Goal: Navigation & Orientation: Find specific page/section

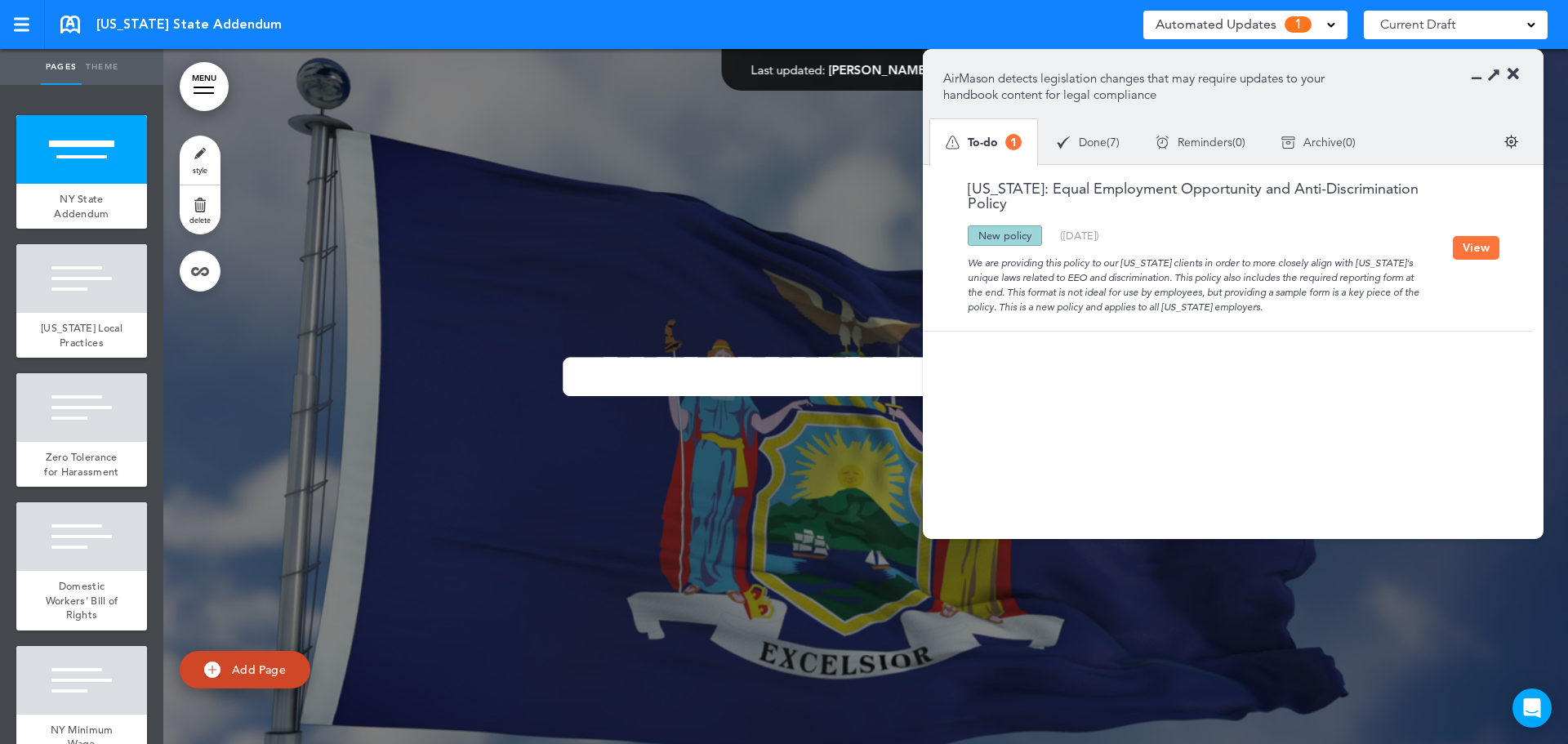
click at [1487, 241] on button "View" at bounding box center [1476, 248] width 47 height 23
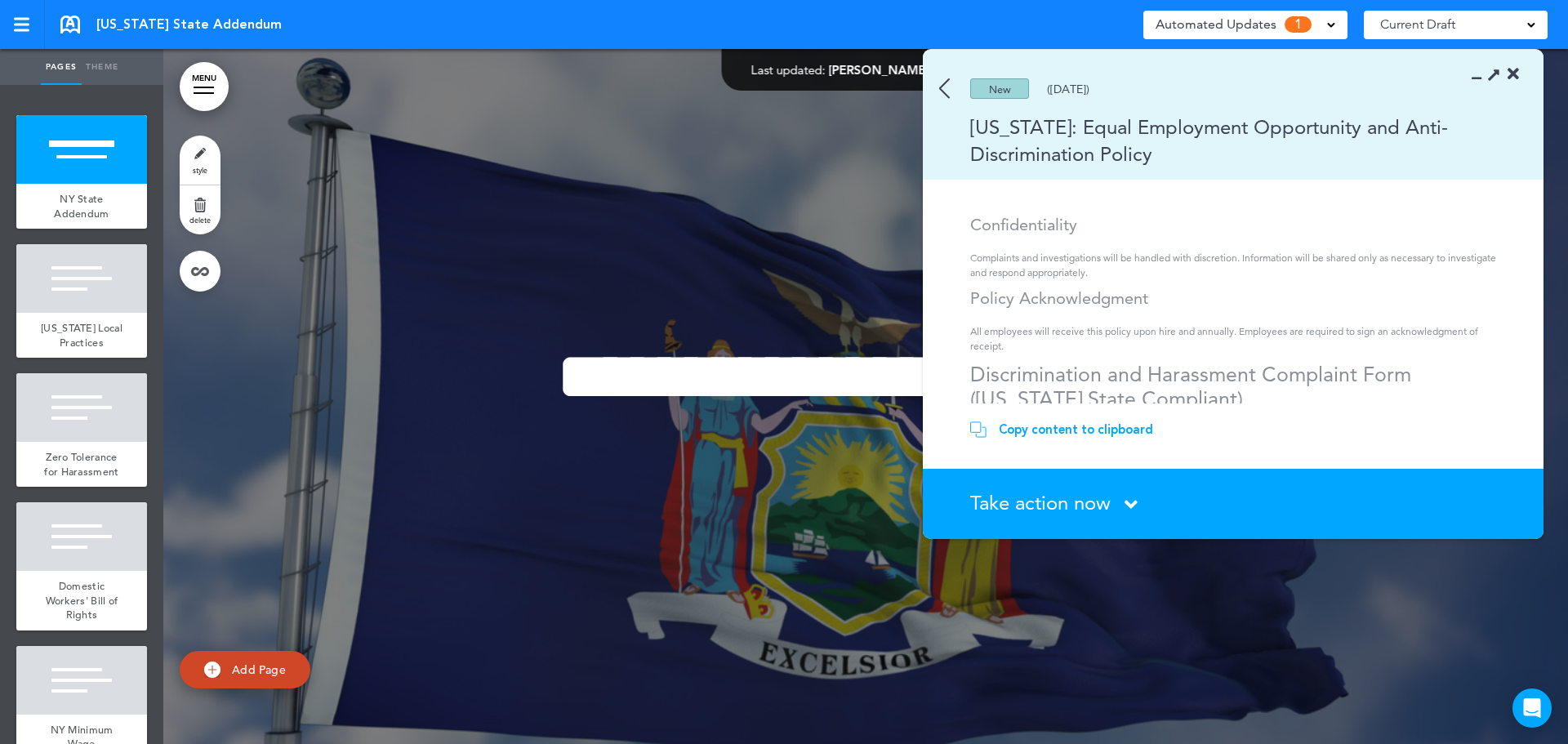
scroll to position [1144, 0]
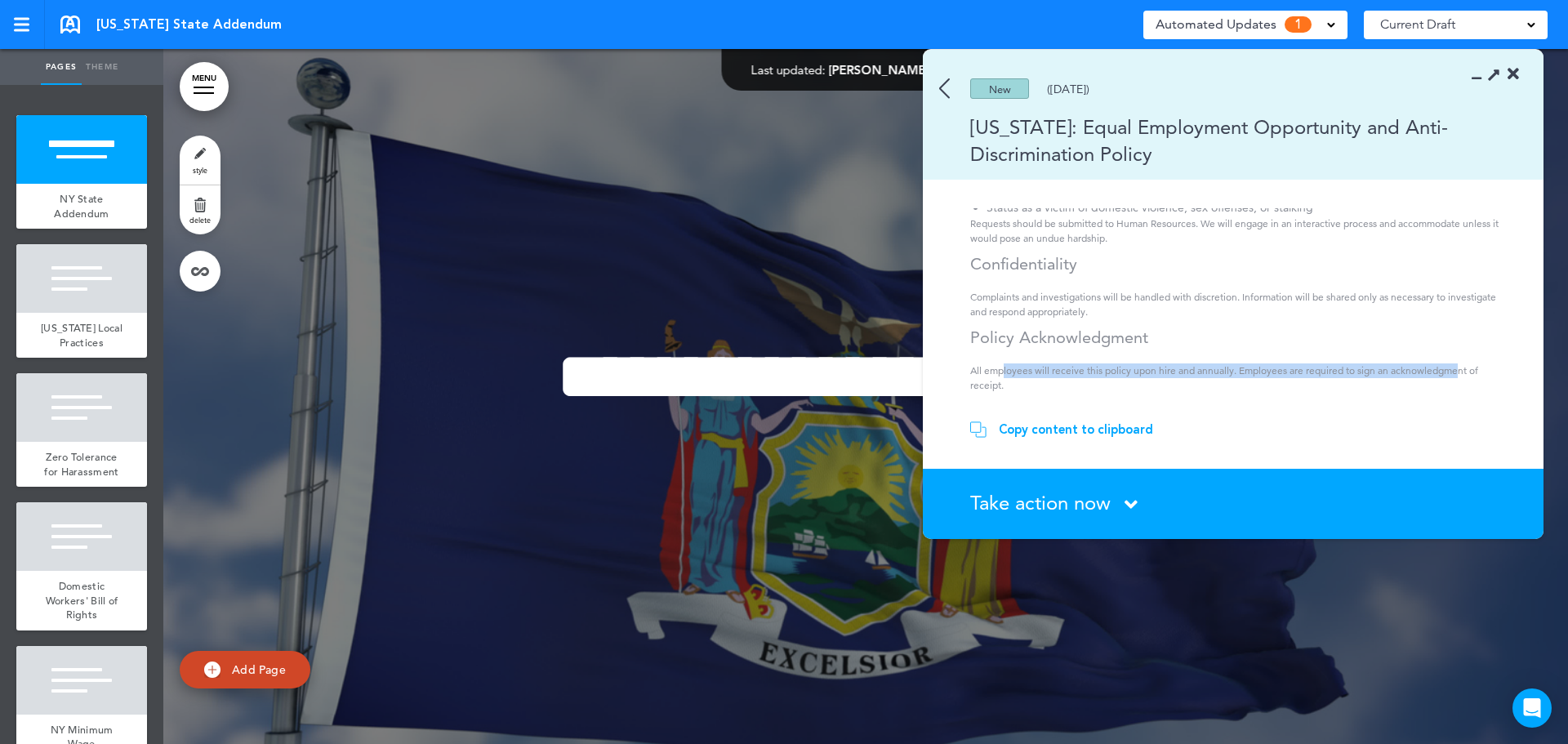
drag, startPoint x: 1002, startPoint y: 346, endPoint x: 1461, endPoint y: 345, distance: 459.0
click at [1461, 364] on p "All employees will receive this policy upon hire and annually. Employees are re…" at bounding box center [1236, 378] width 531 height 29
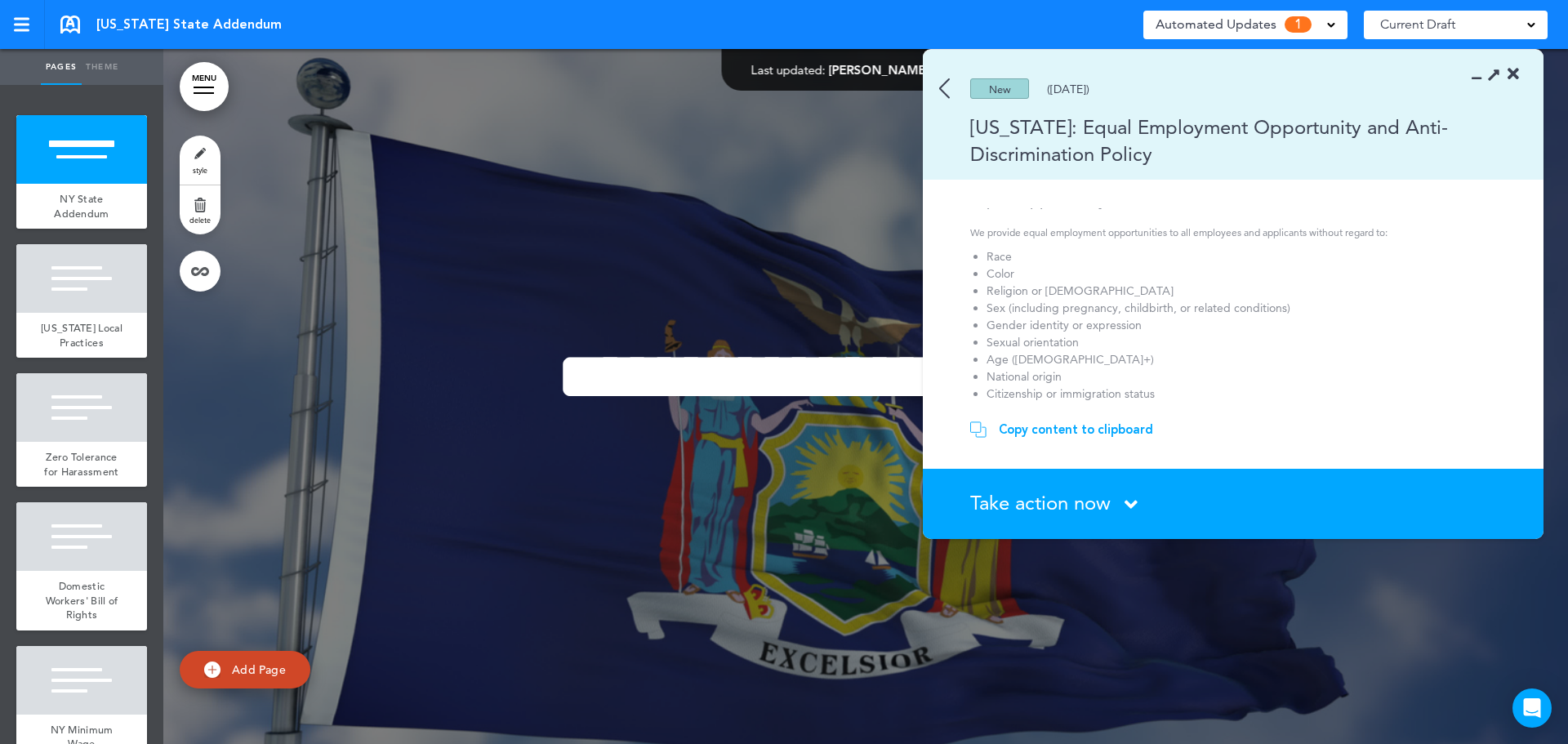
scroll to position [0, 0]
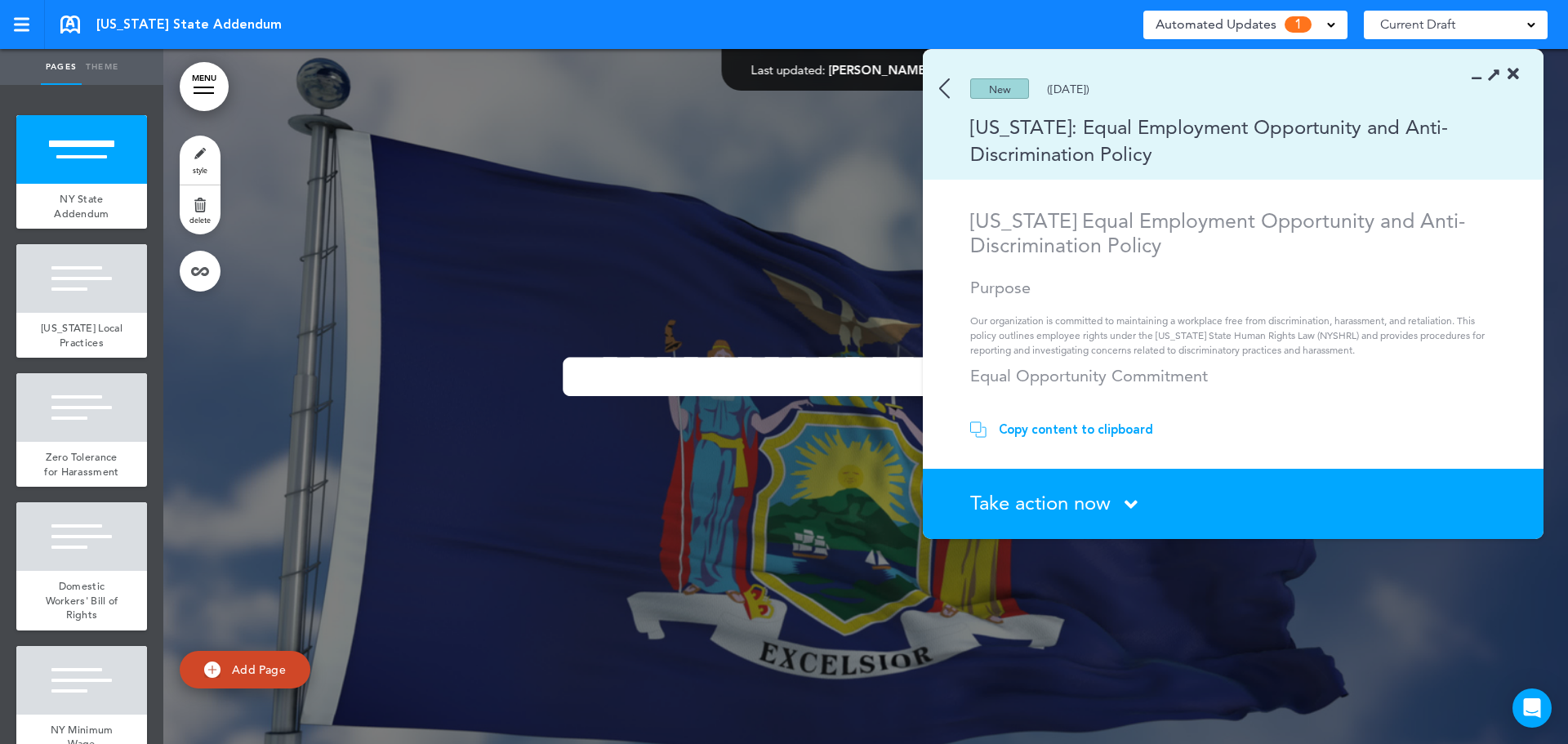
click at [950, 81] on div "New ([DATE])" at bounding box center [1209, 88] width 573 height 21
click at [945, 93] on img at bounding box center [945, 88] width 11 height 21
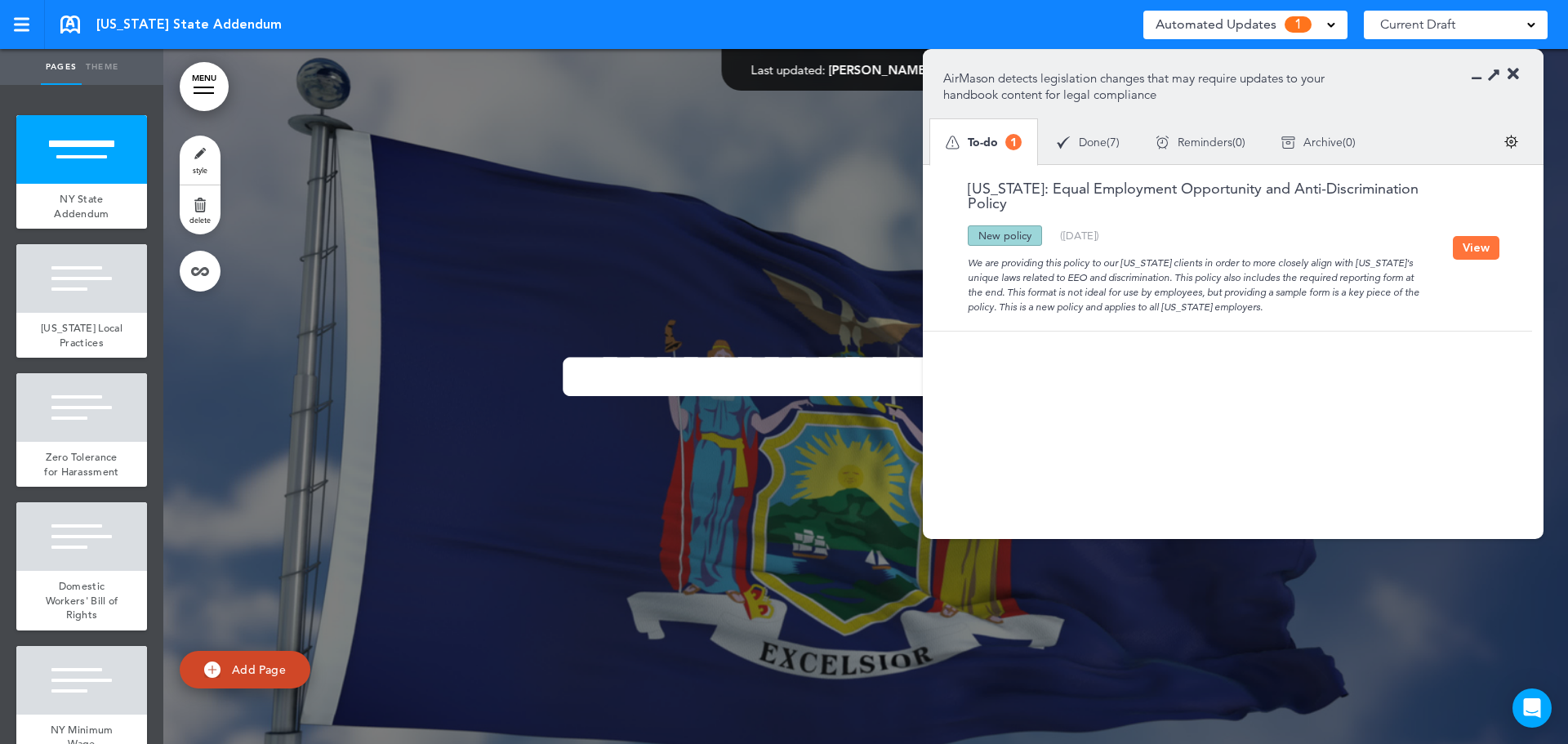
click at [1506, 77] on div at bounding box center [1500, 74] width 37 height 17
click at [1515, 73] on icon at bounding box center [1514, 74] width 12 height 17
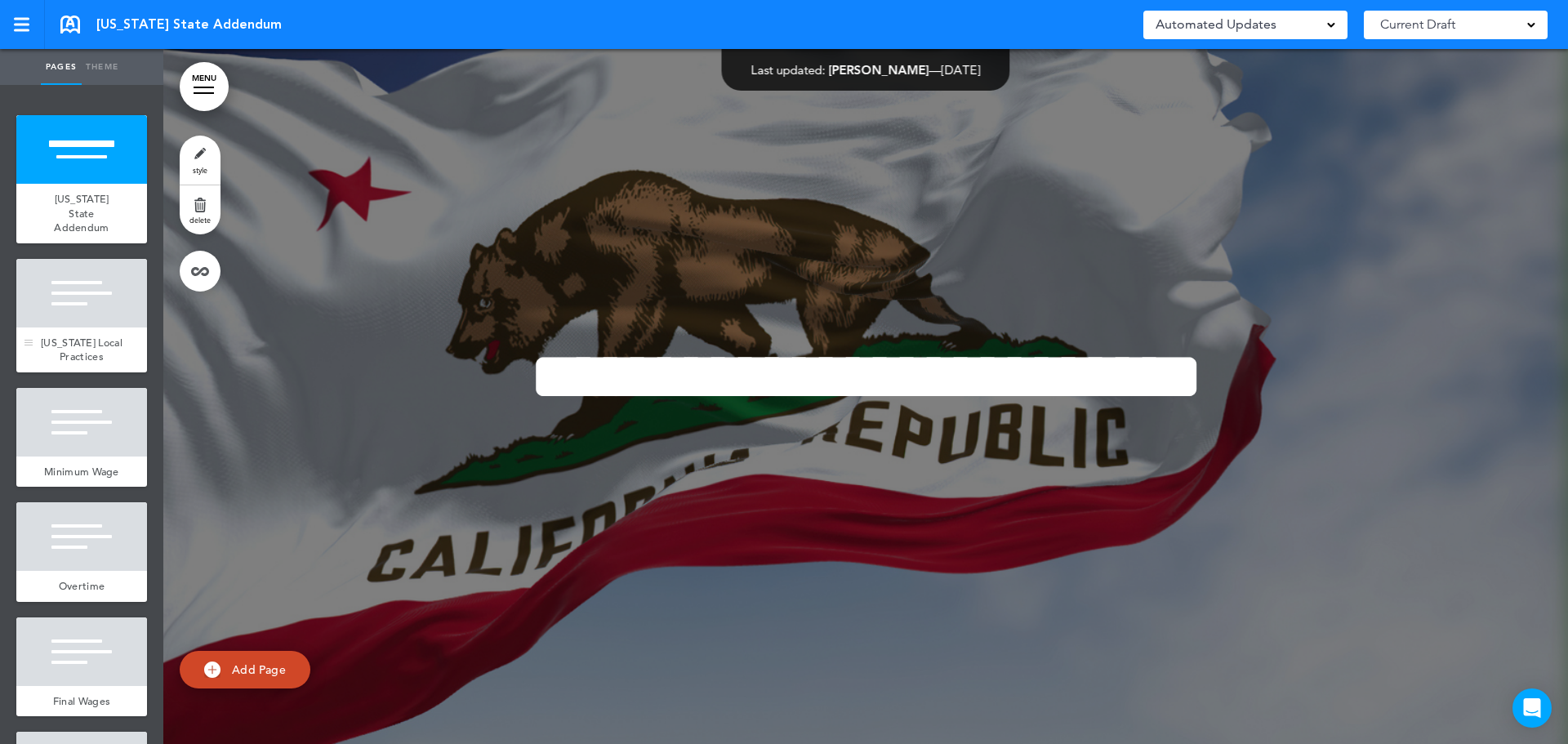
click at [62, 340] on span "California Local Practices" at bounding box center [82, 350] width 82 height 28
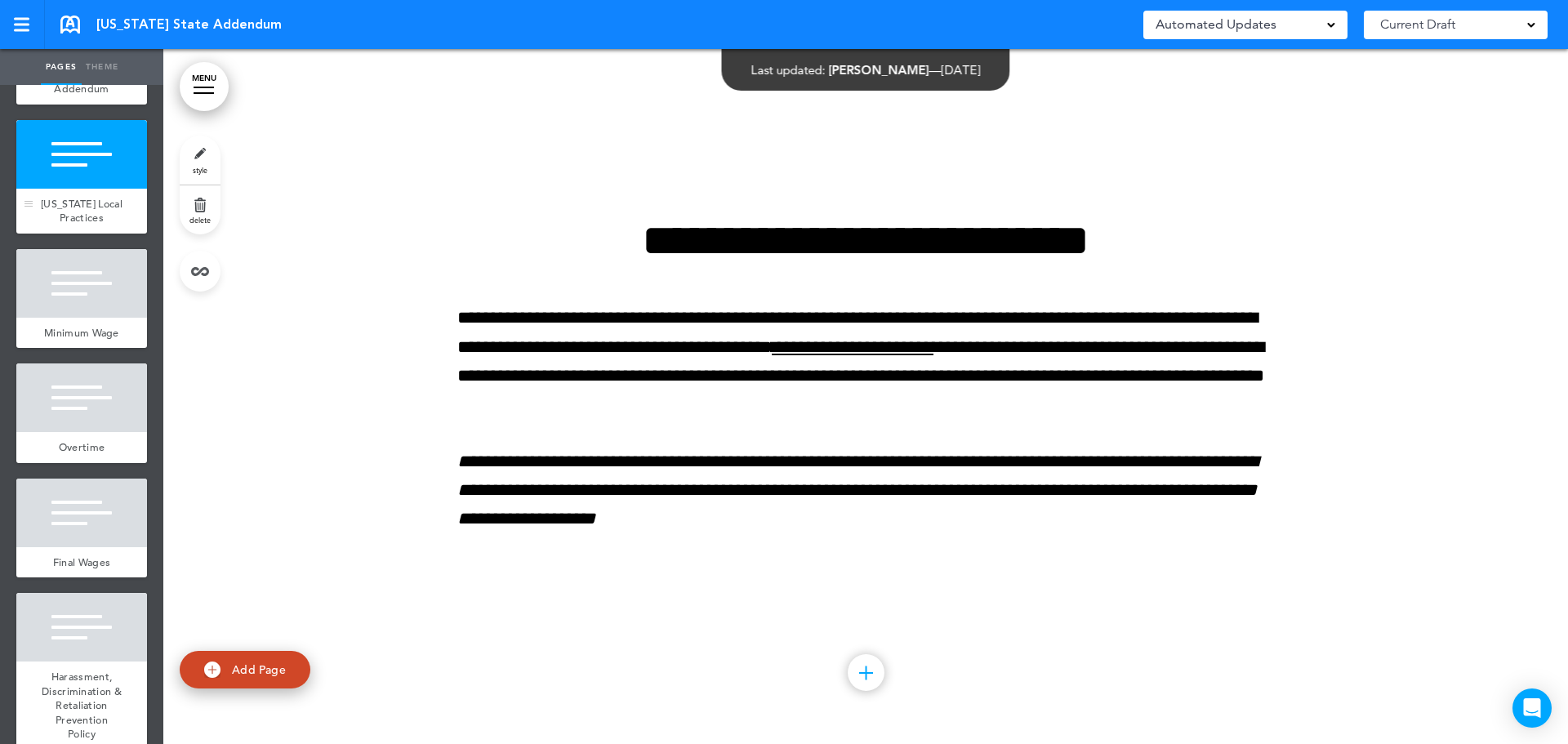
scroll to position [163, 0]
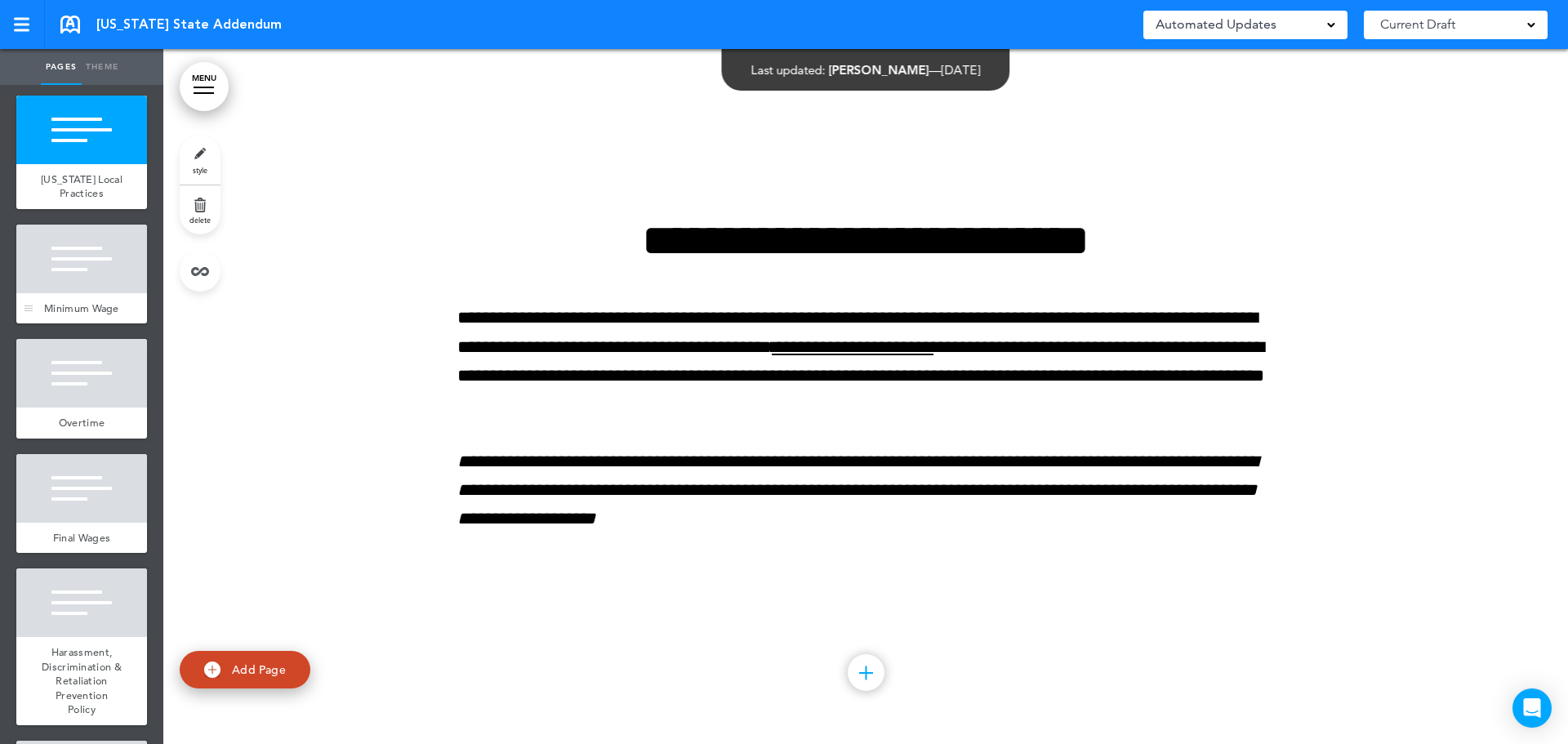
click at [62, 315] on span "Minimum Wage" at bounding box center [82, 308] width 75 height 14
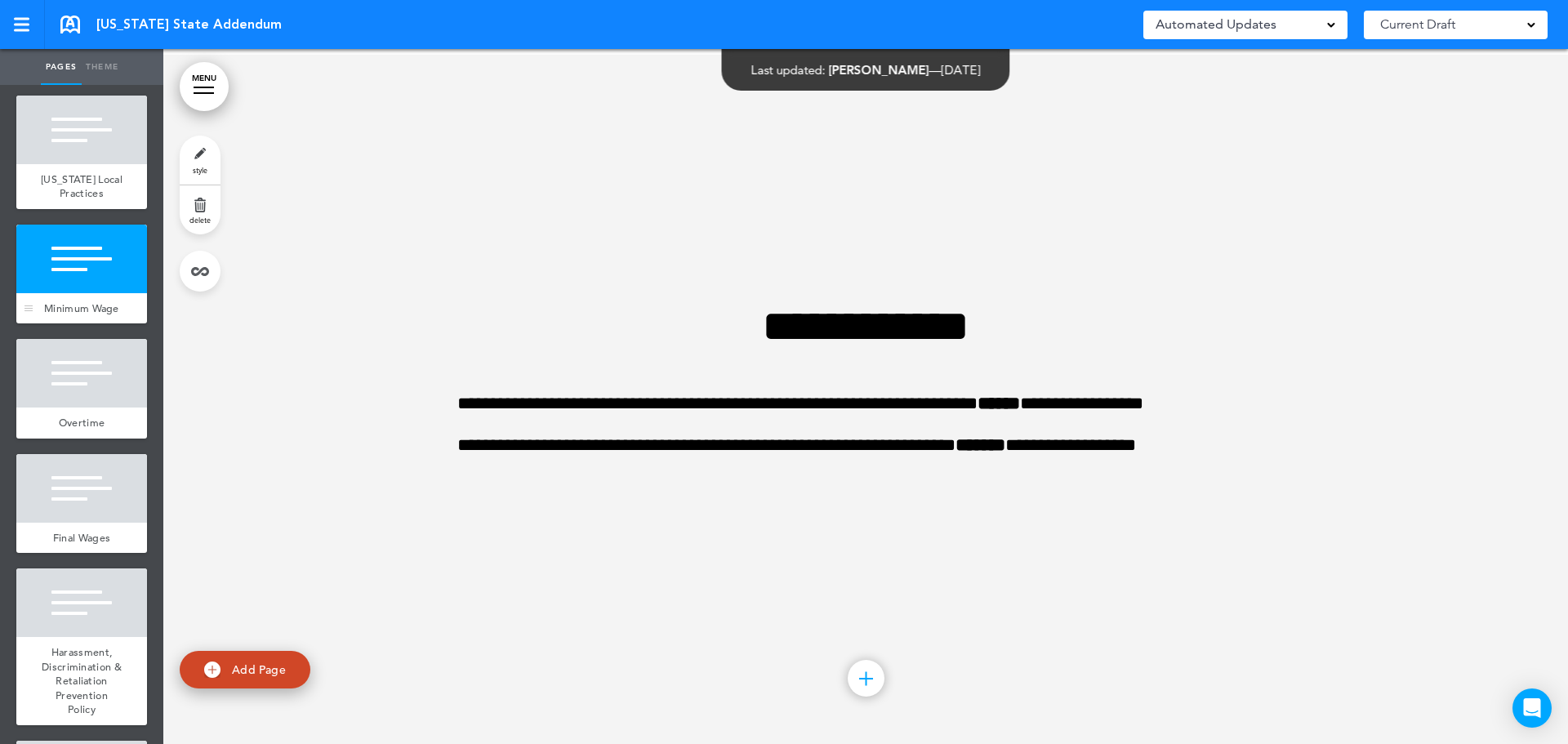
scroll to position [1390, 0]
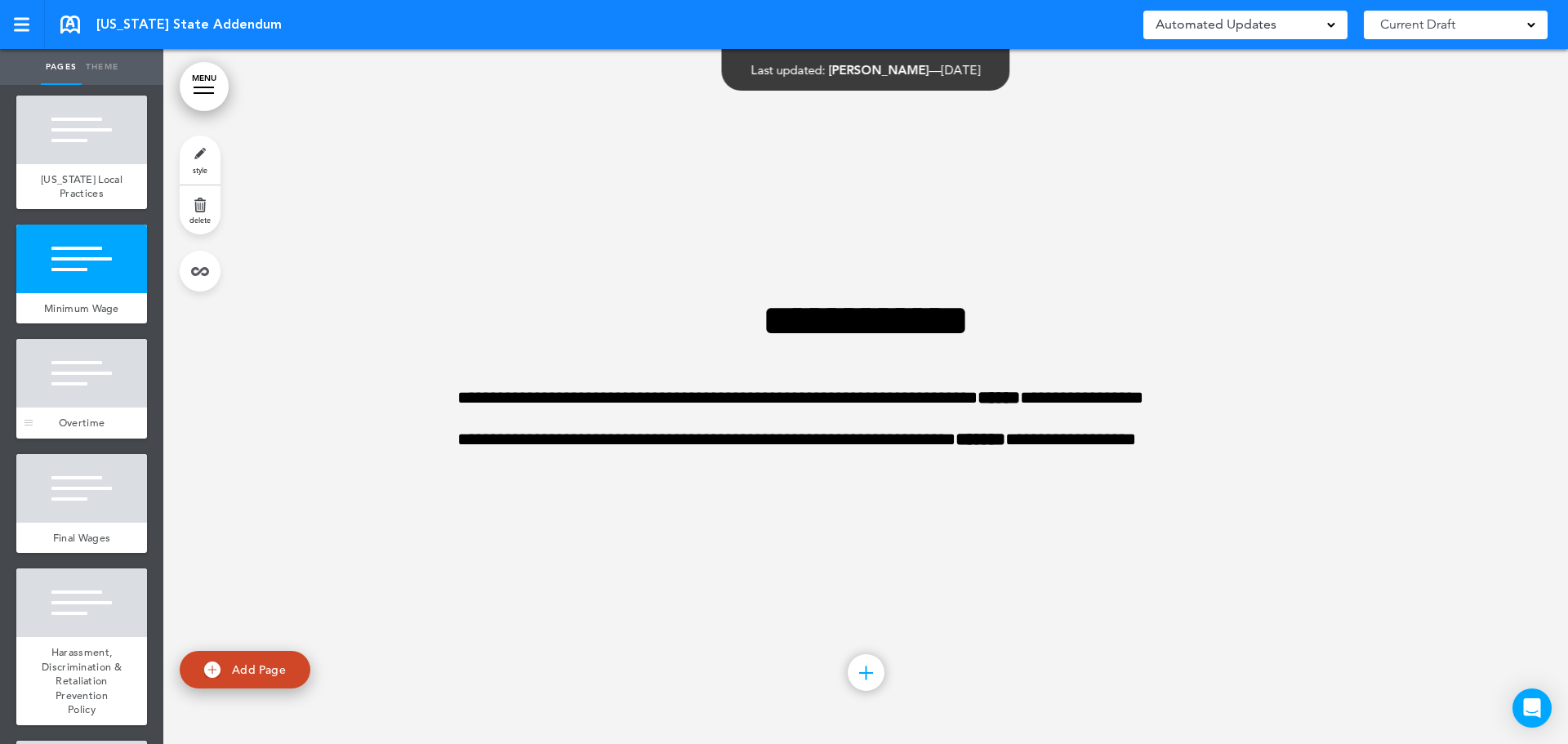
click at [102, 408] on div at bounding box center [82, 373] width 131 height 68
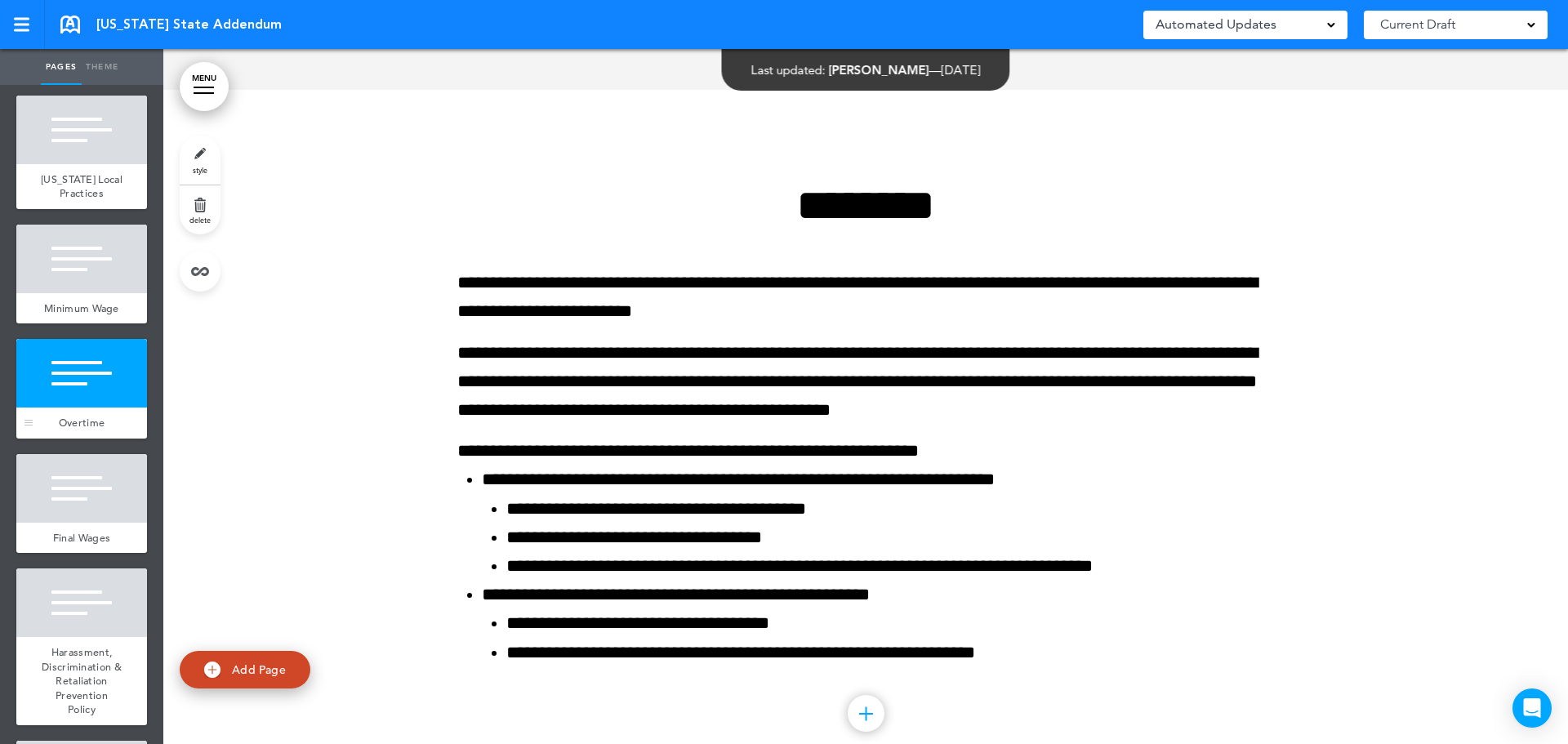
scroll to position [2086, 0]
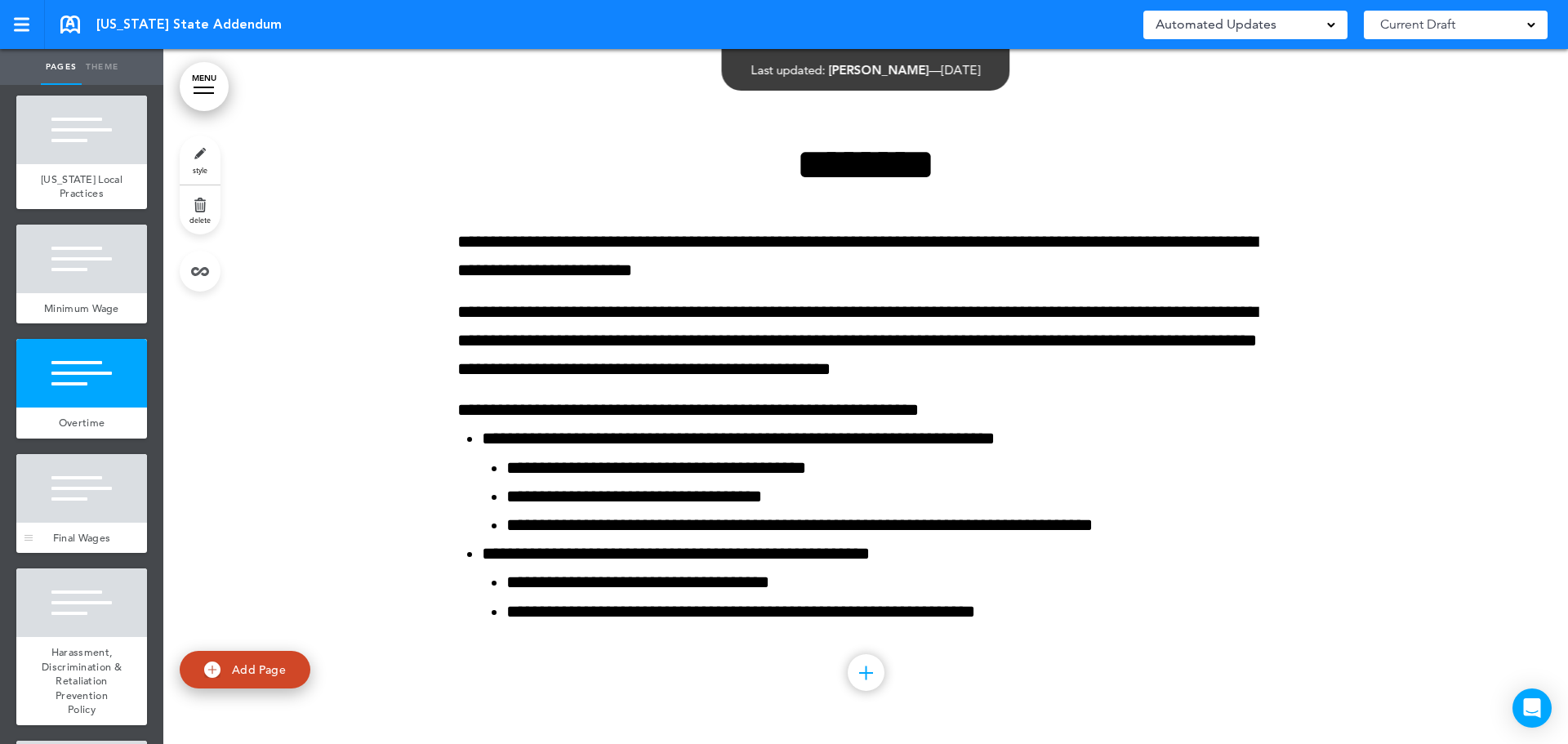
click at [72, 523] on div at bounding box center [82, 489] width 131 height 68
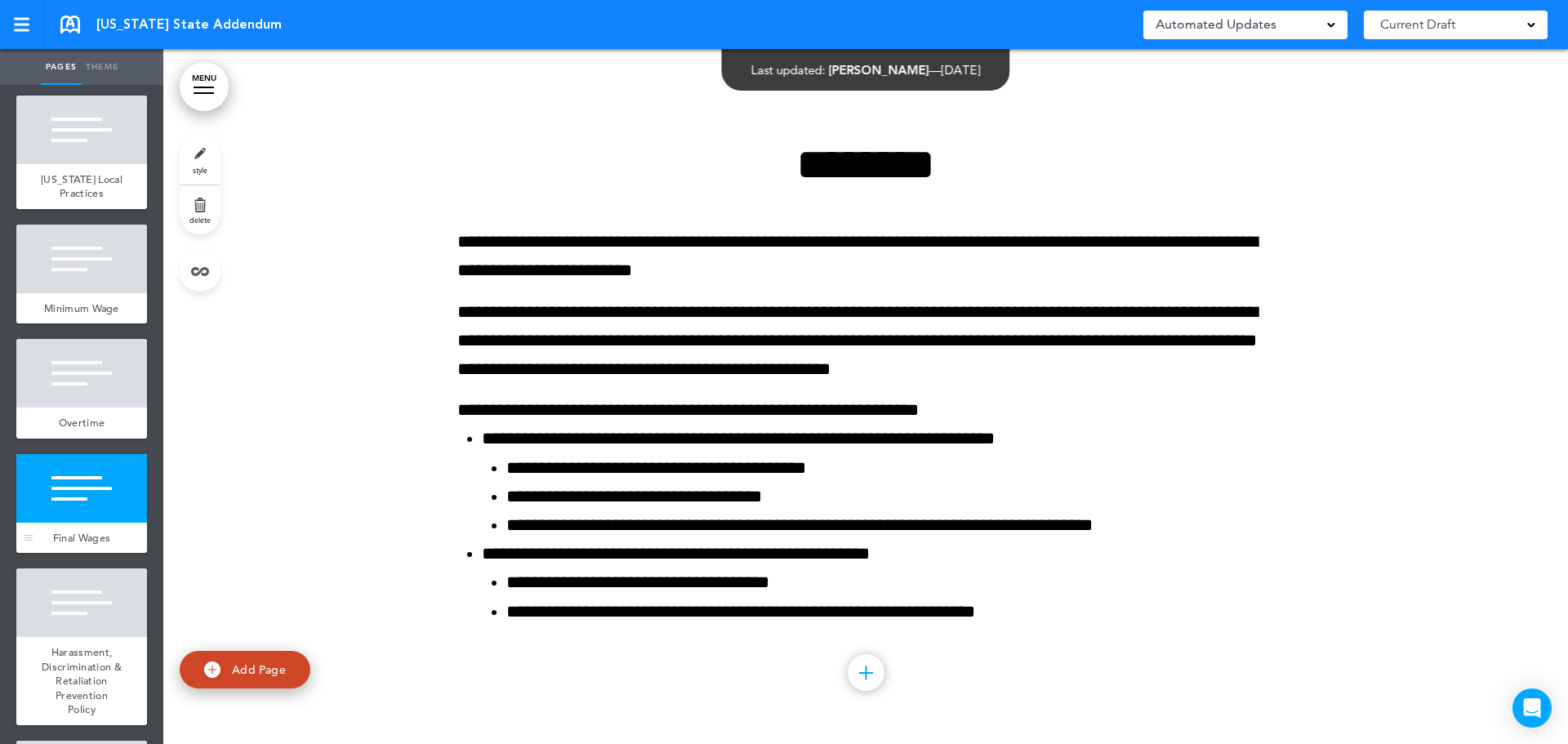
scroll to position [2780, 0]
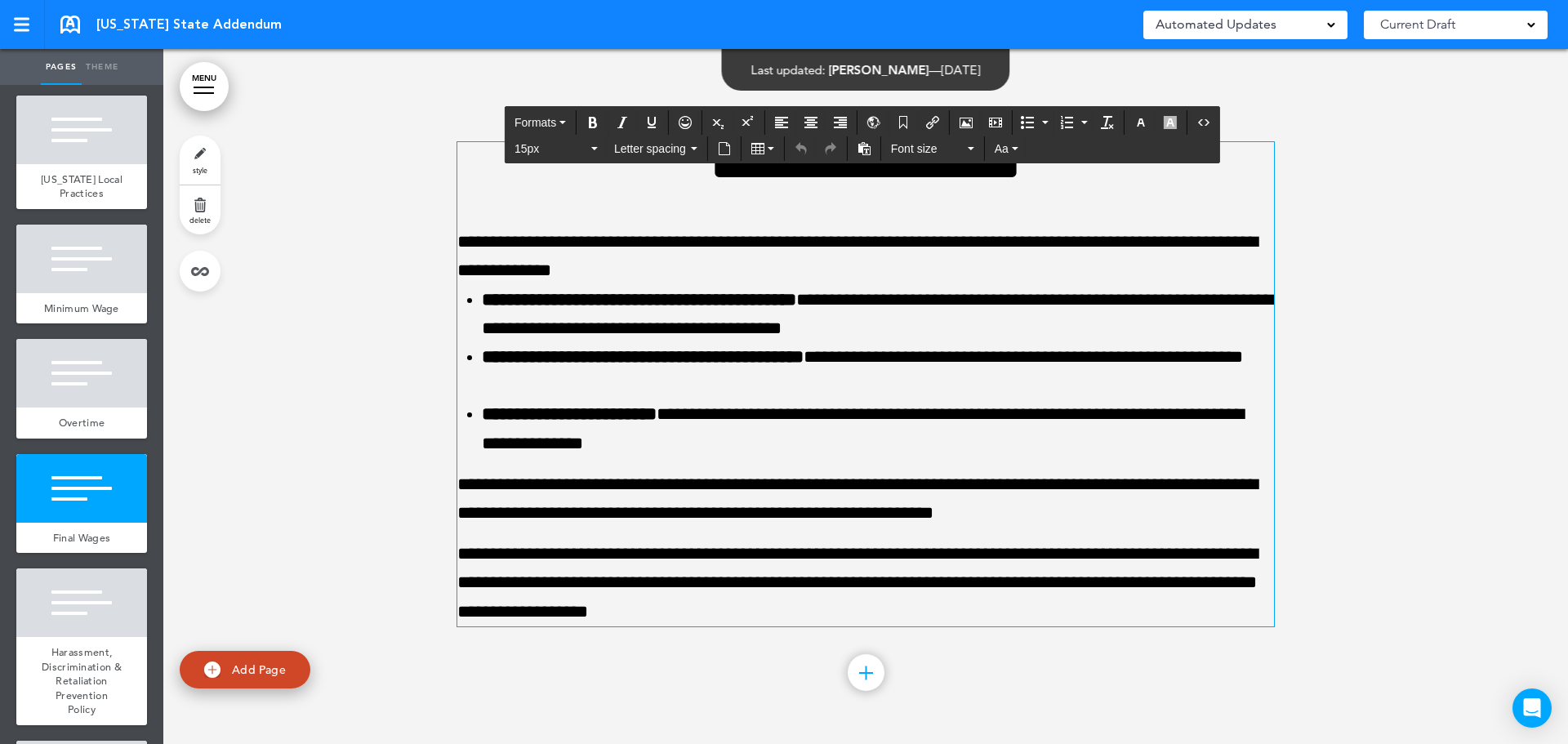
click at [562, 474] on p "**********" at bounding box center [866, 498] width 816 height 57
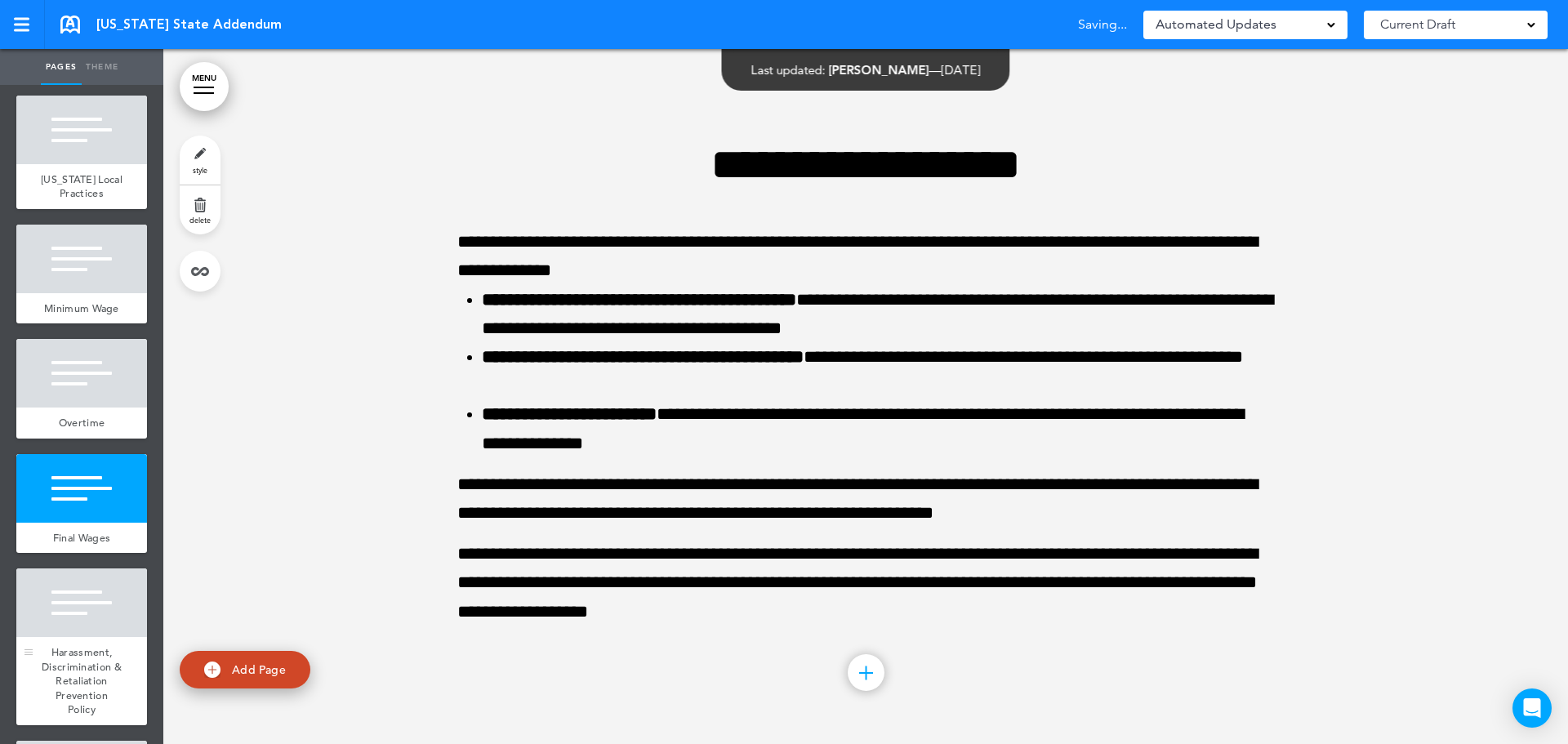
click at [66, 682] on span "Harassment, Discrimination & Retaliation Prevention Policy" at bounding box center [82, 680] width 80 height 71
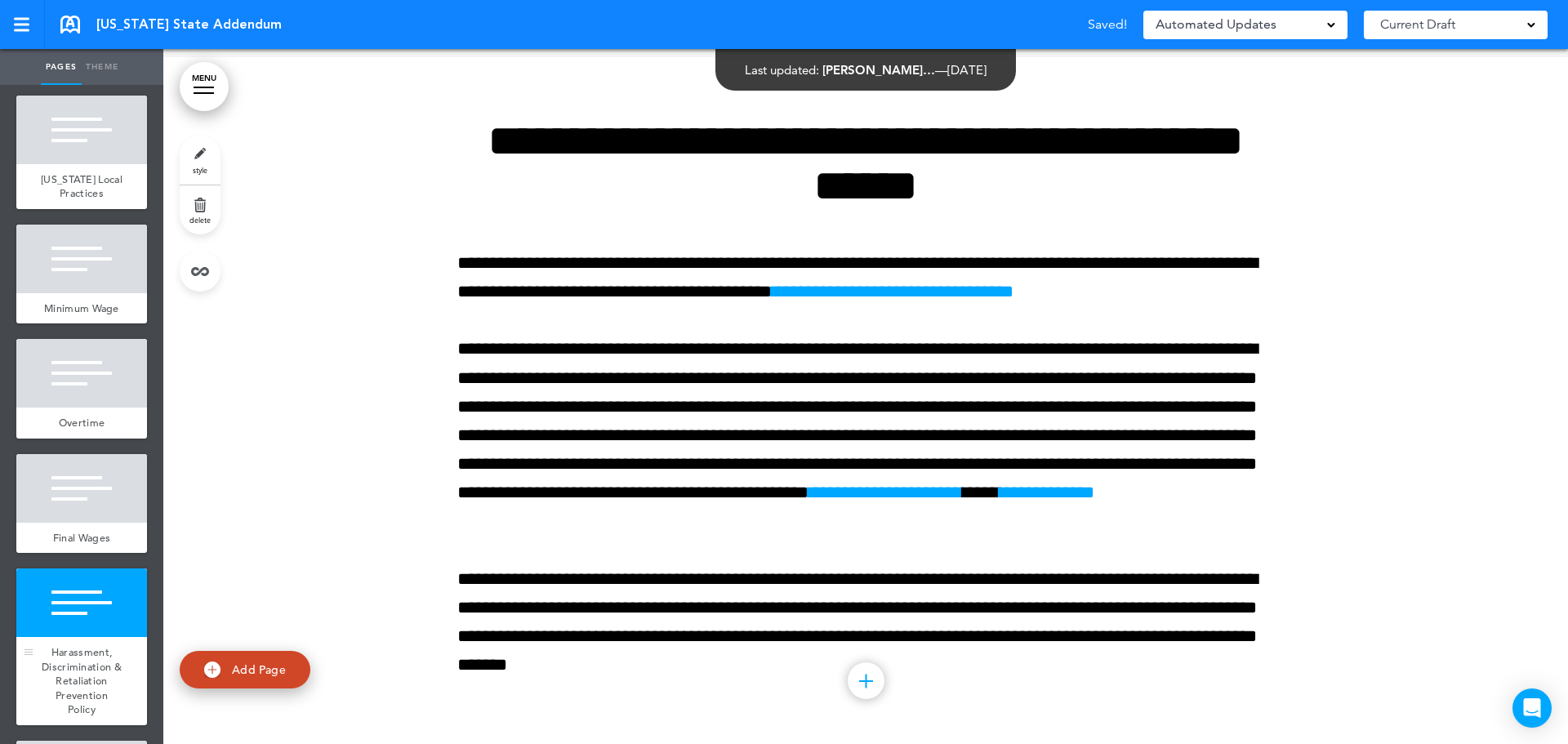
scroll to position [3475, 0]
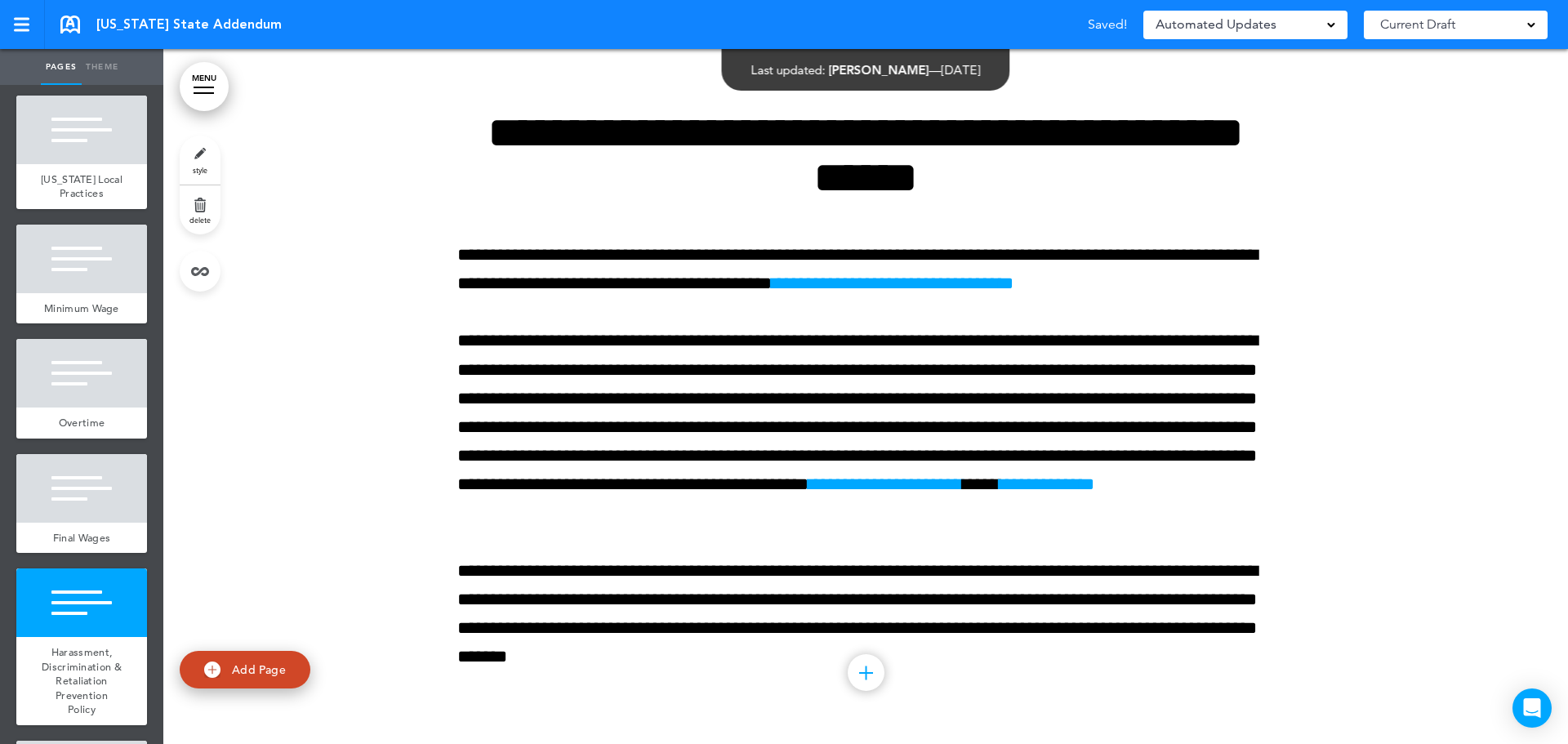
click at [199, 159] on link "style" at bounding box center [200, 160] width 41 height 49
type input "**********"
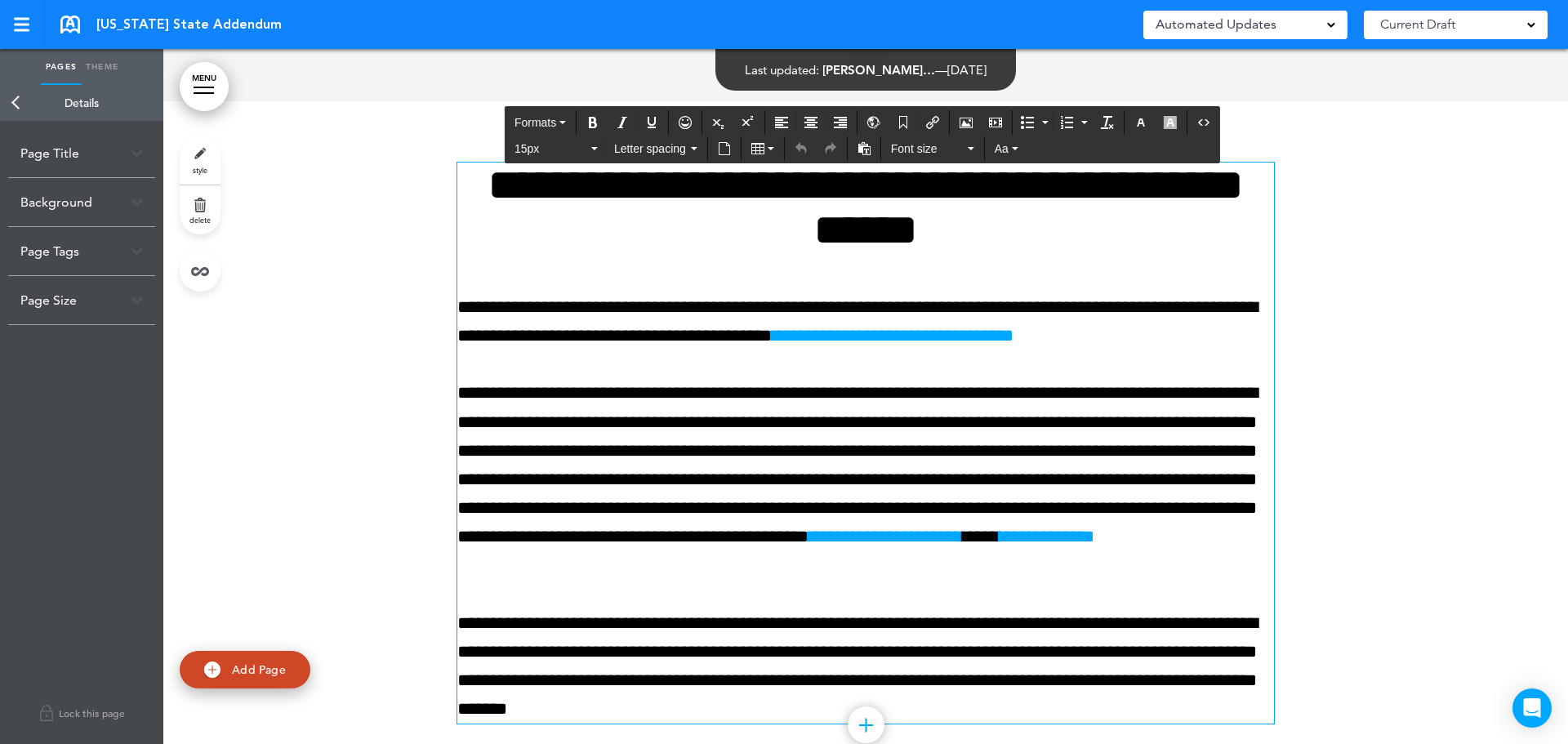
scroll to position [3312, 0]
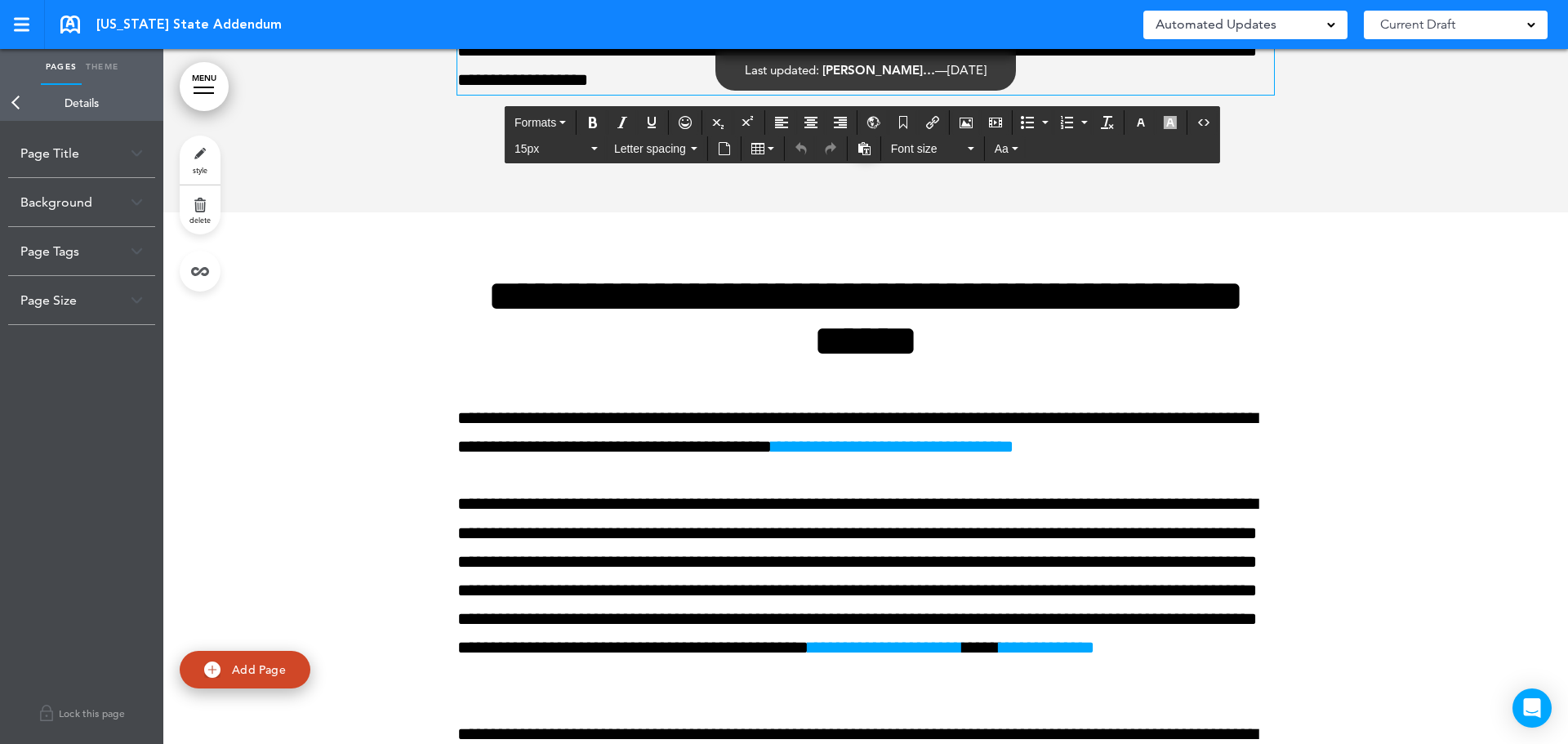
click at [107, 157] on div "Page Title" at bounding box center [82, 153] width 147 height 48
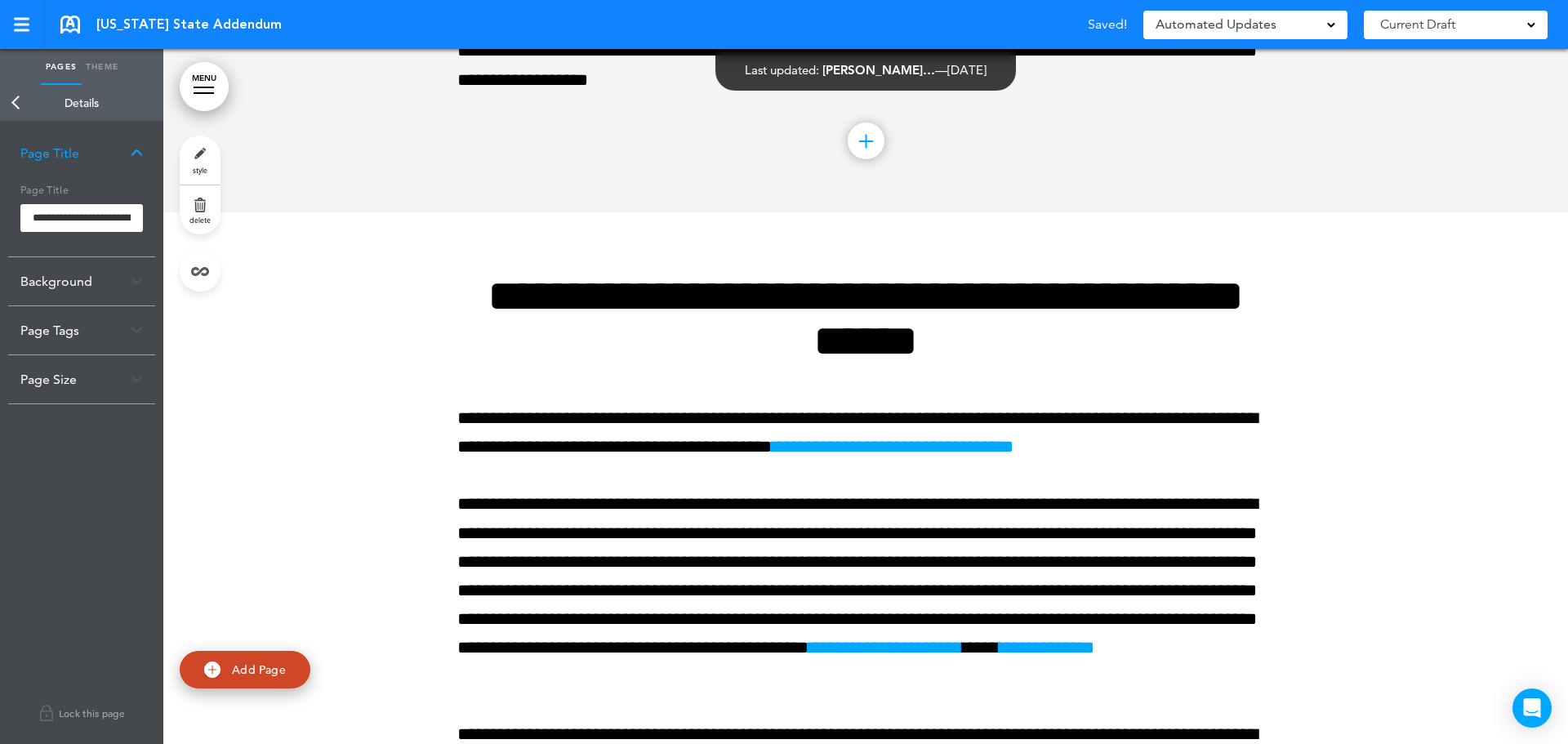
click at [107, 157] on div "Page Title" at bounding box center [82, 153] width 147 height 48
click at [136, 201] on img at bounding box center [136, 202] width 12 height 9
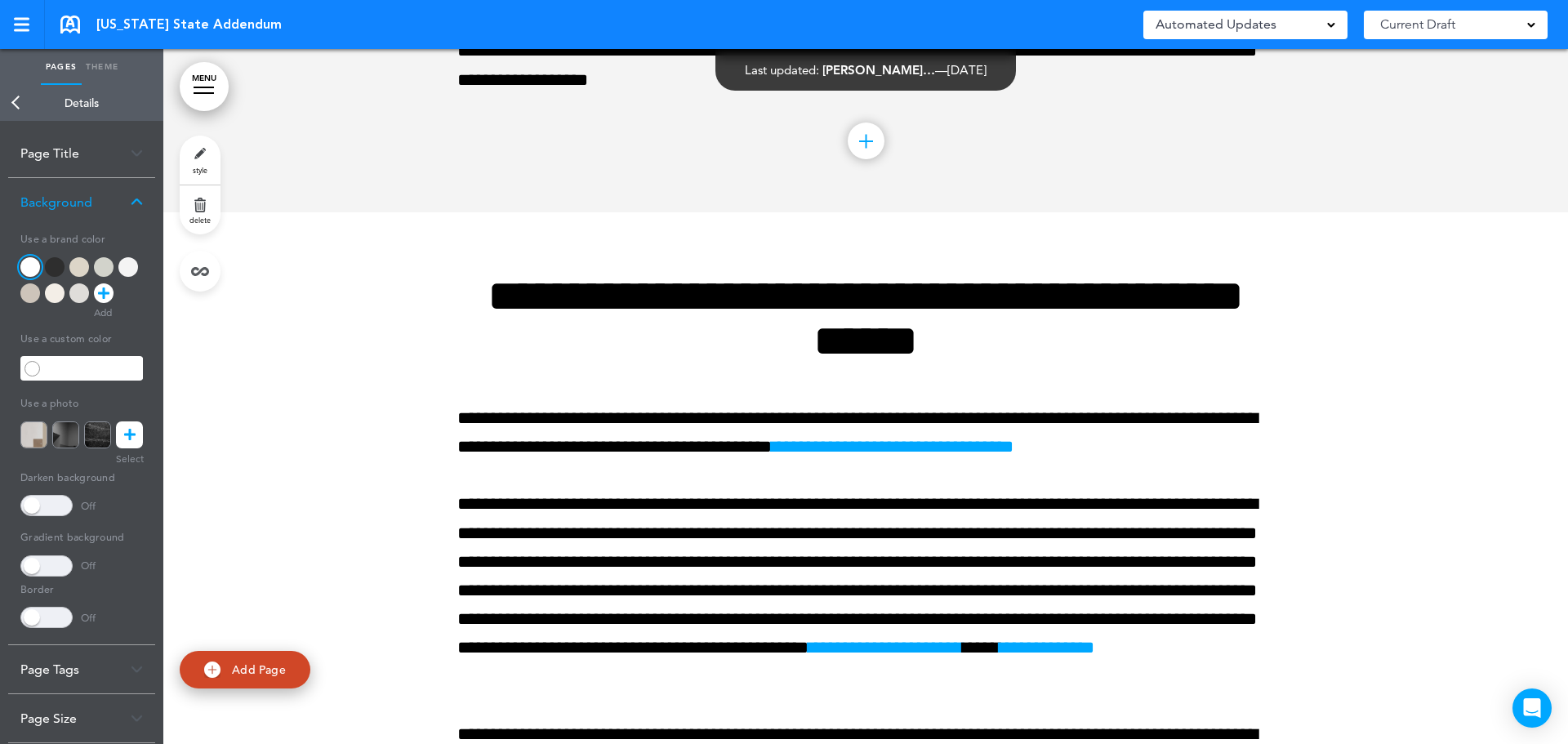
click at [136, 201] on img at bounding box center [136, 202] width 12 height 9
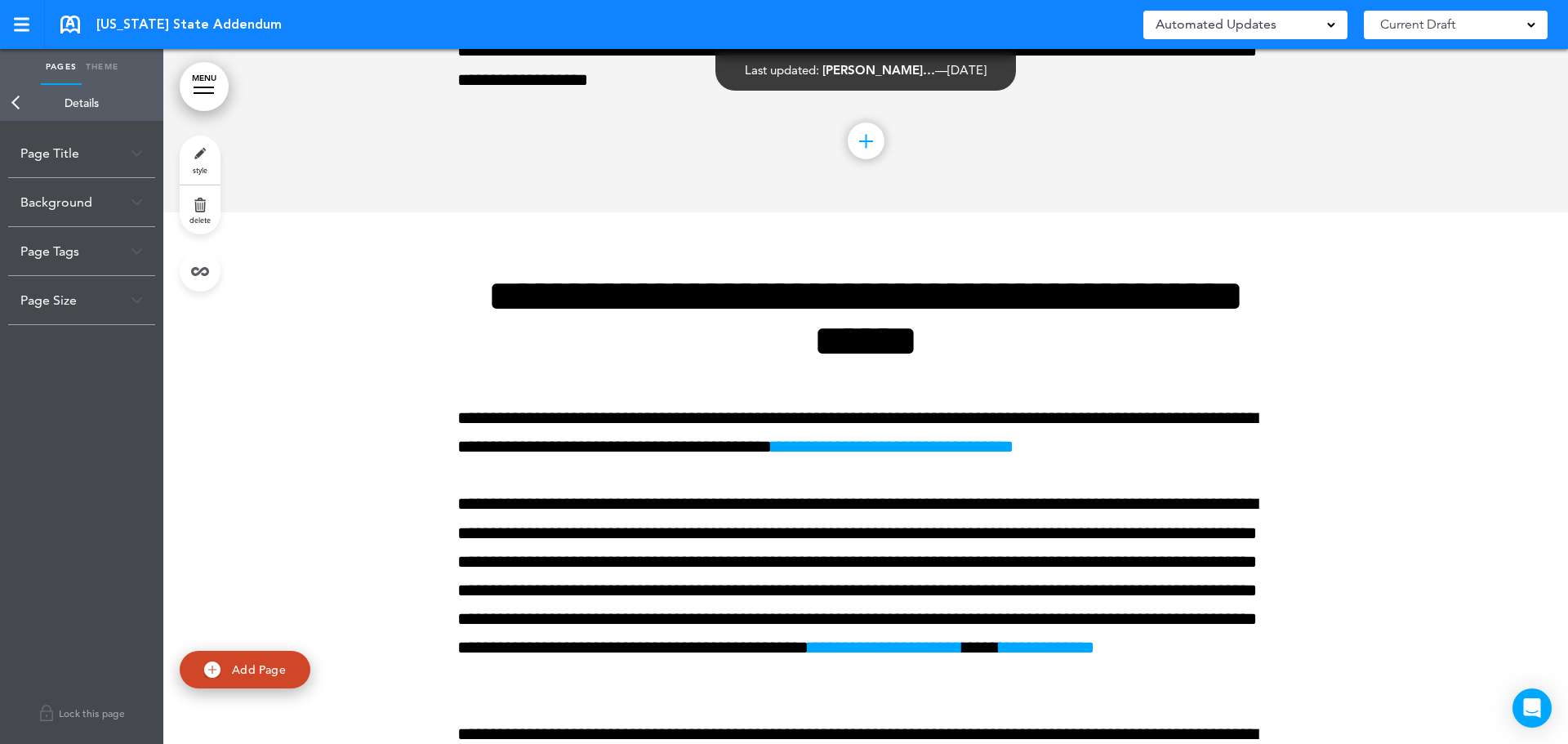
click at [130, 259] on div "Page Tags" at bounding box center [82, 251] width 147 height 48
click at [136, 345] on div "Page Size" at bounding box center [82, 361] width 147 height 48
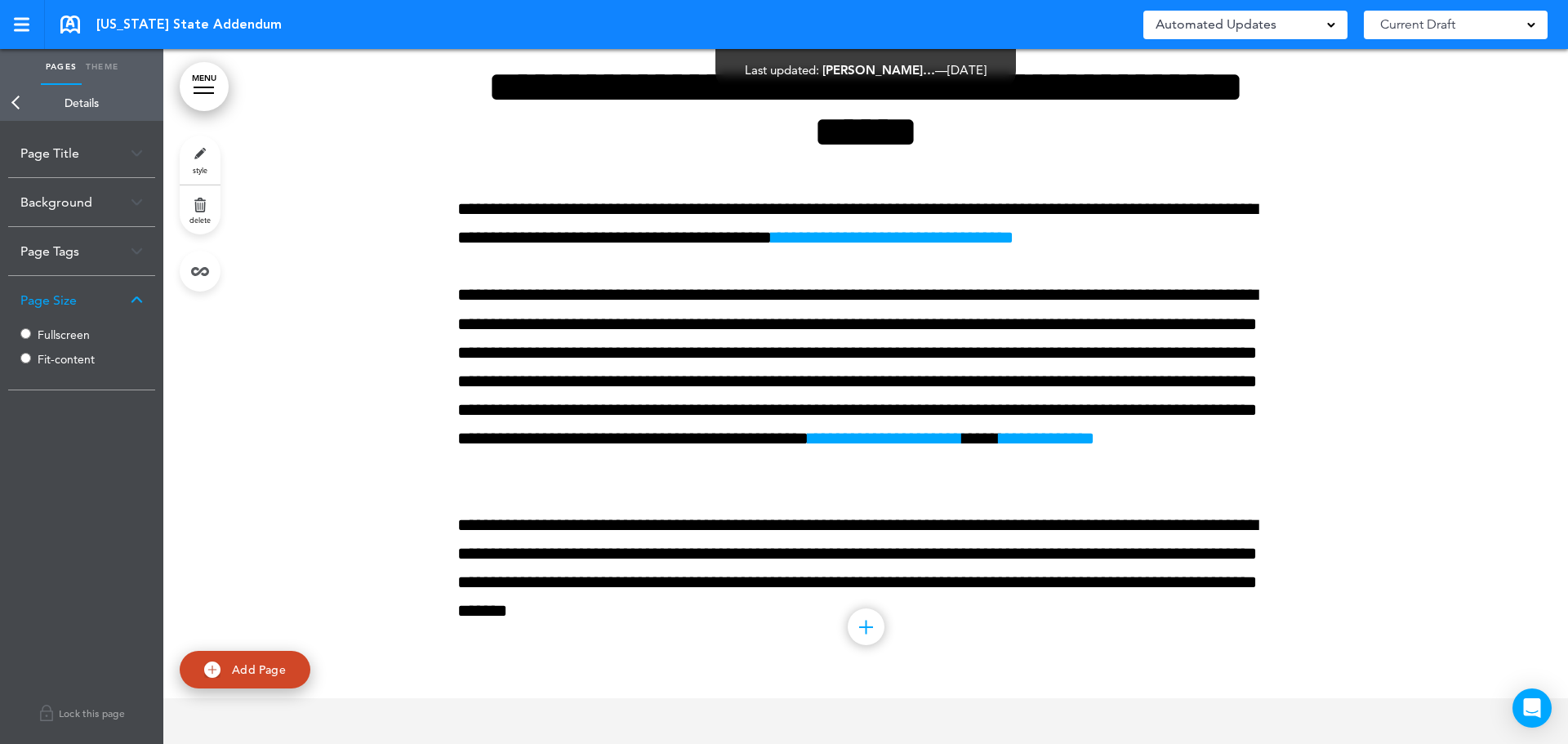
scroll to position [3638, 0]
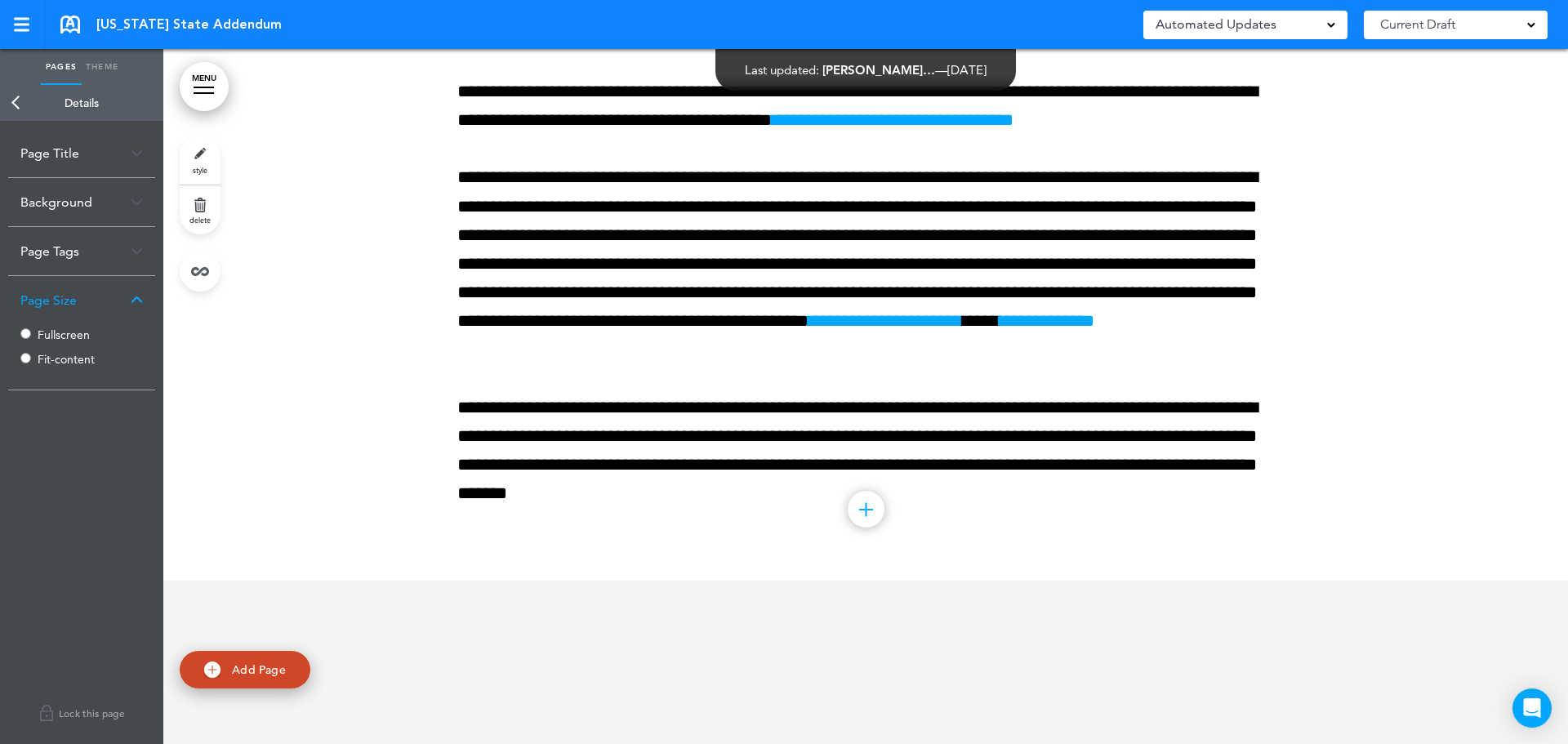
click at [17, 106] on link "Back" at bounding box center [16, 102] width 32 height 36
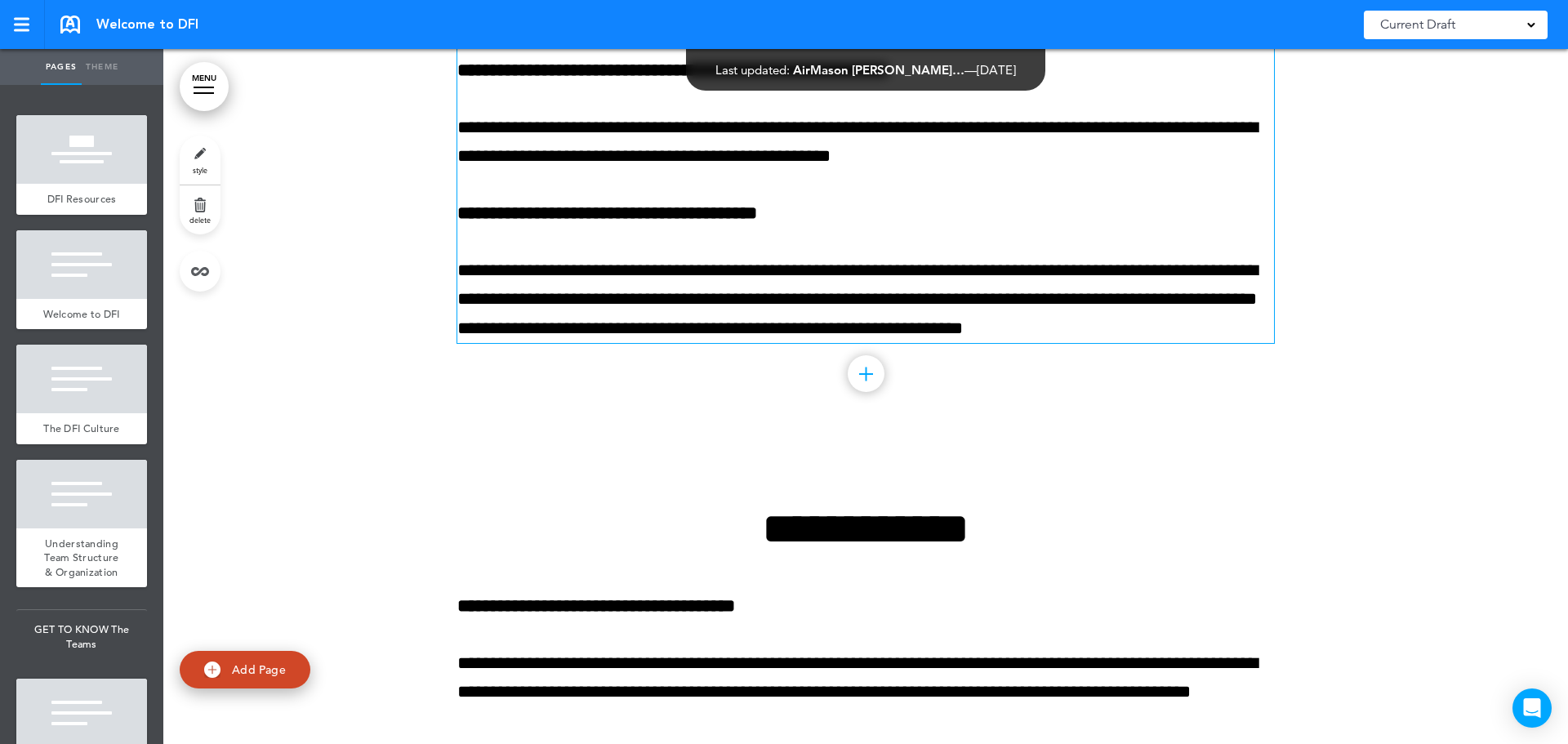
scroll to position [8168, 0]
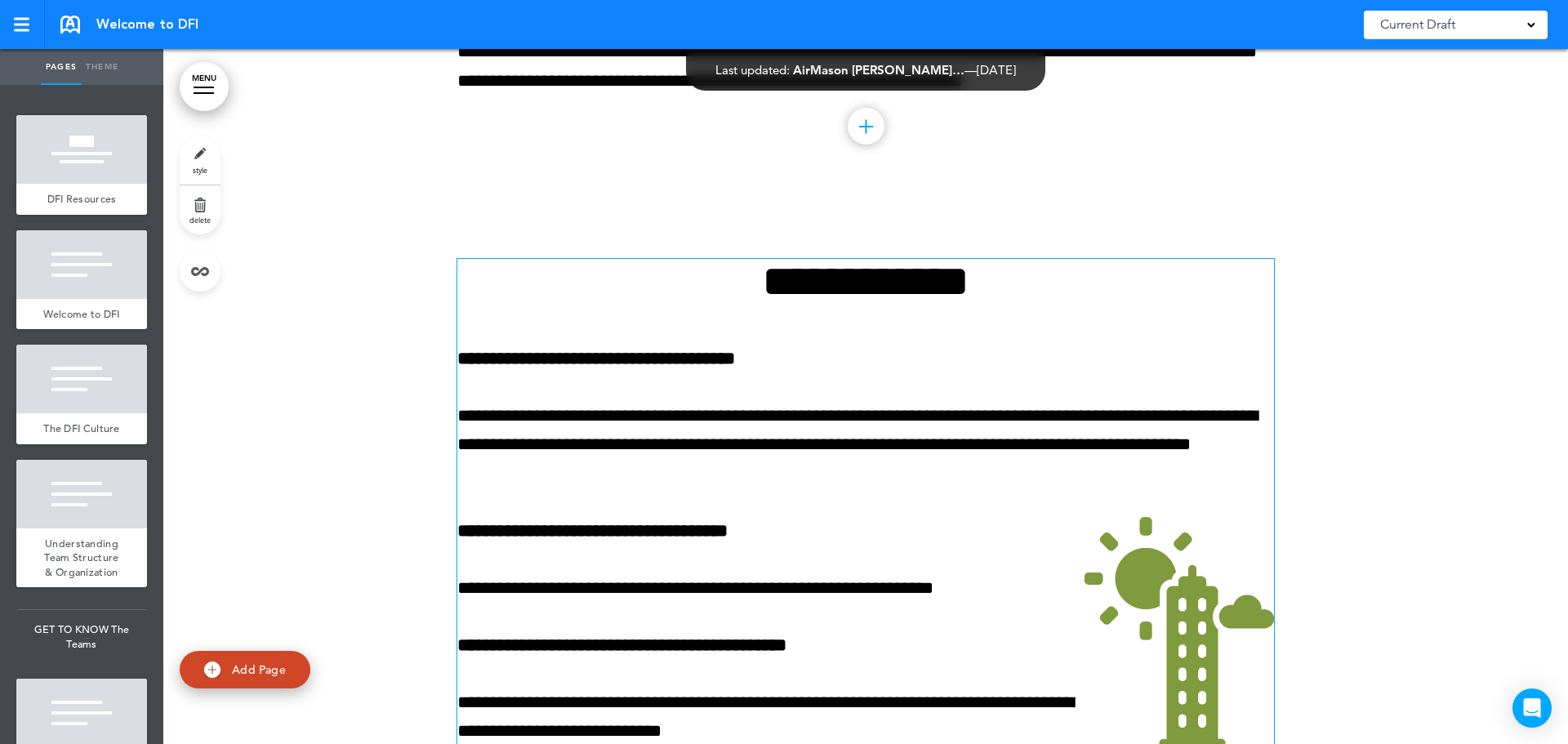
click at [957, 475] on p "**********" at bounding box center [866, 445] width 816 height 87
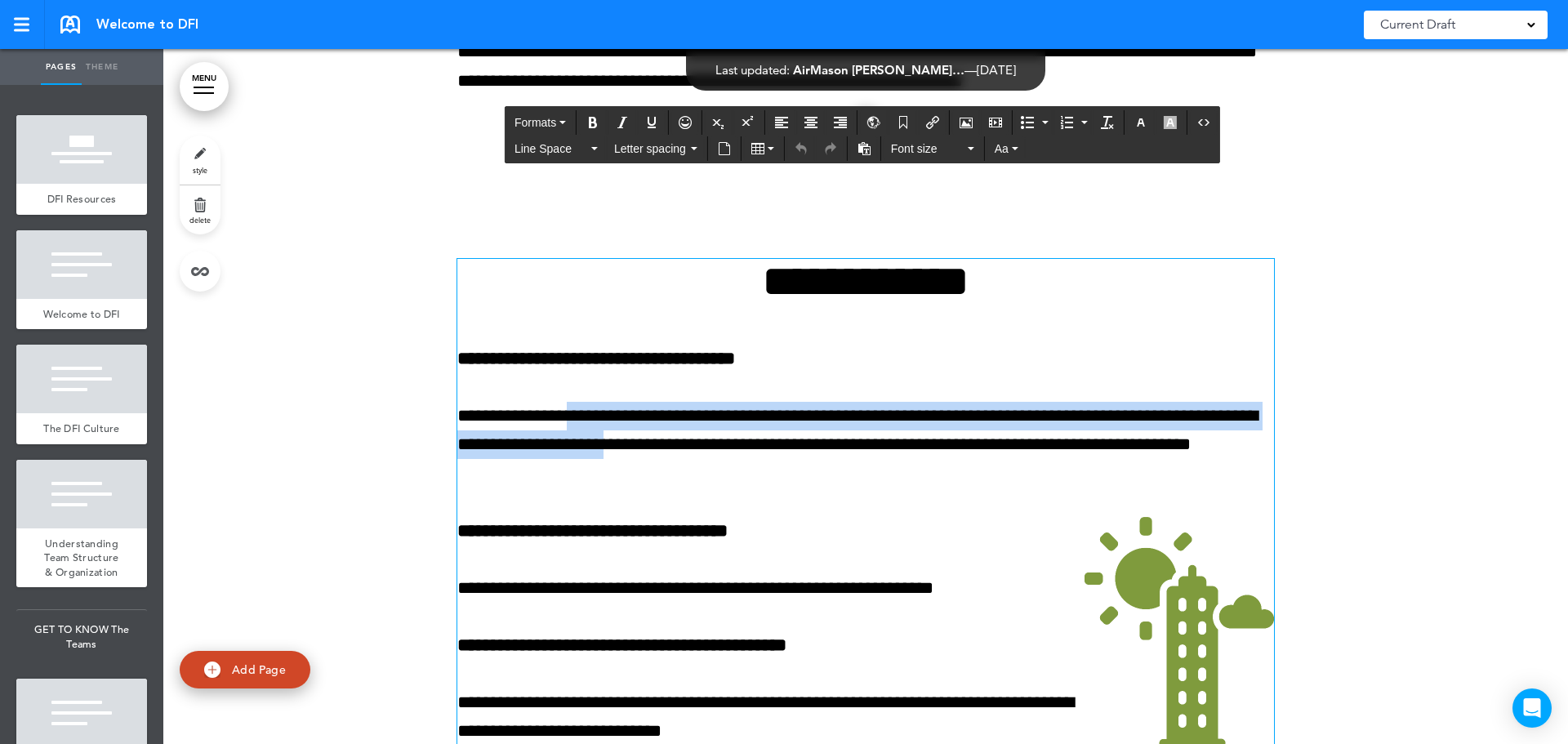
drag, startPoint x: 585, startPoint y: 427, endPoint x: 799, endPoint y: 432, distance: 214.1
click at [797, 432] on p "**********" at bounding box center [866, 445] width 816 height 87
click at [799, 432] on p "**********" at bounding box center [866, 445] width 816 height 87
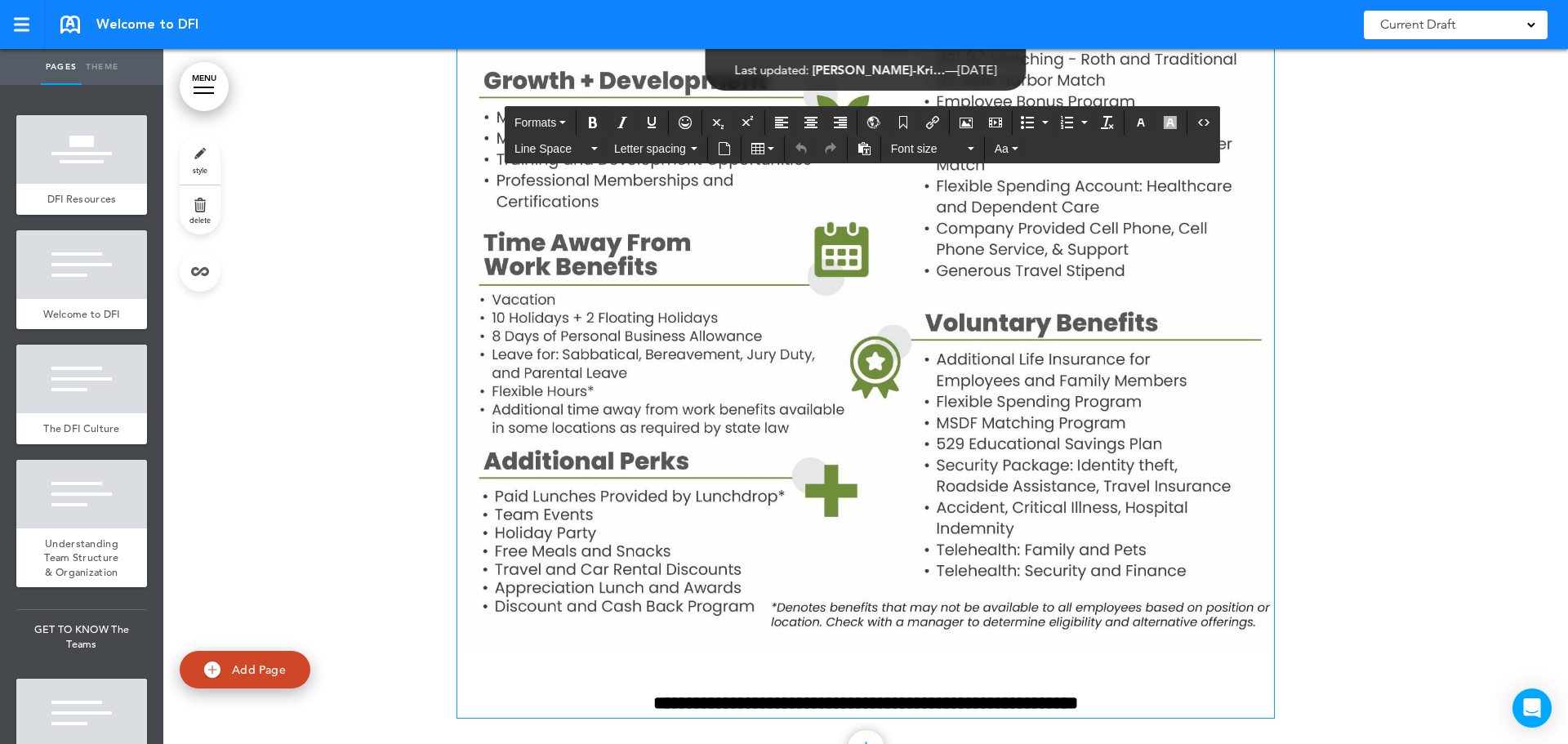
scroll to position [31503, 0]
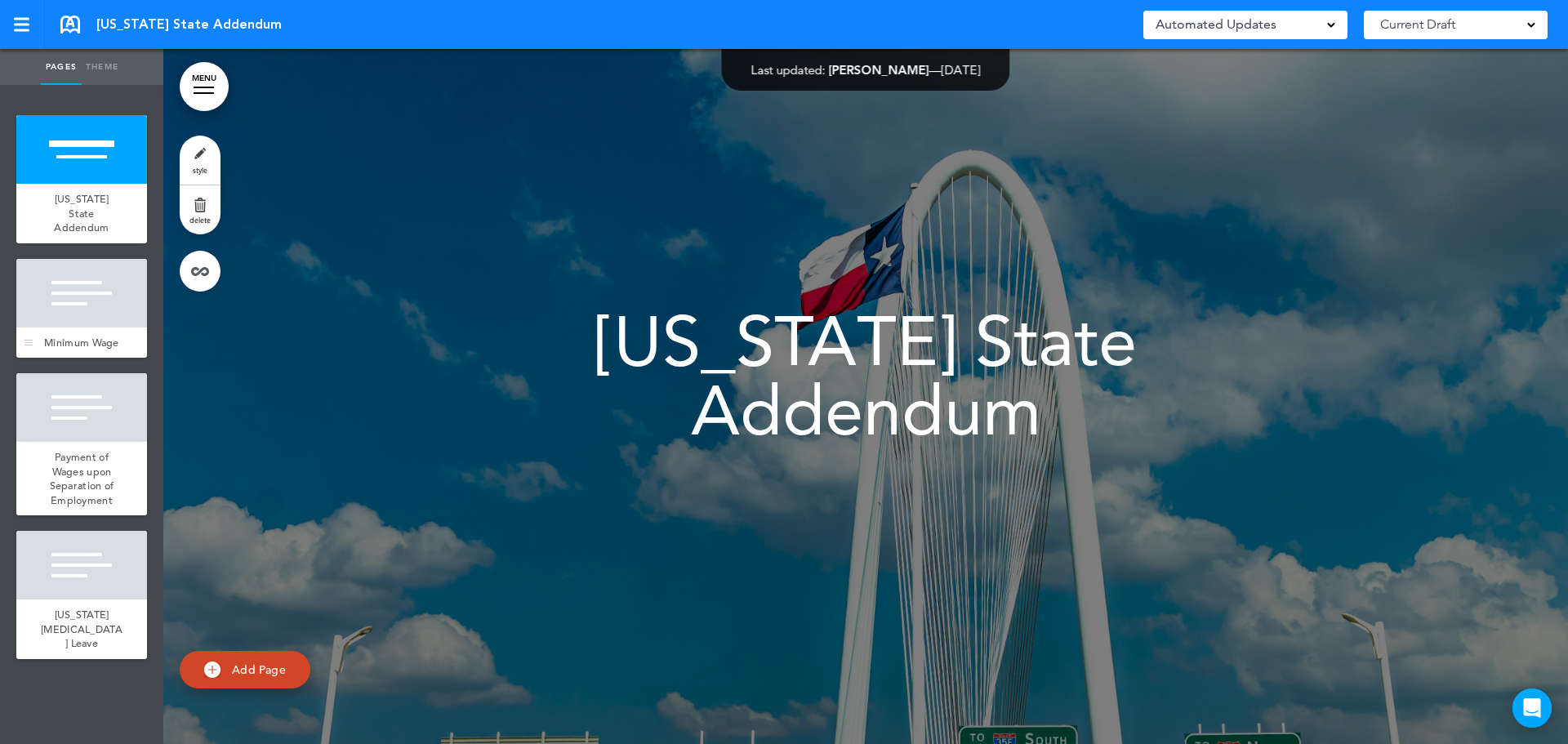
click at [83, 298] on div at bounding box center [82, 293] width 131 height 68
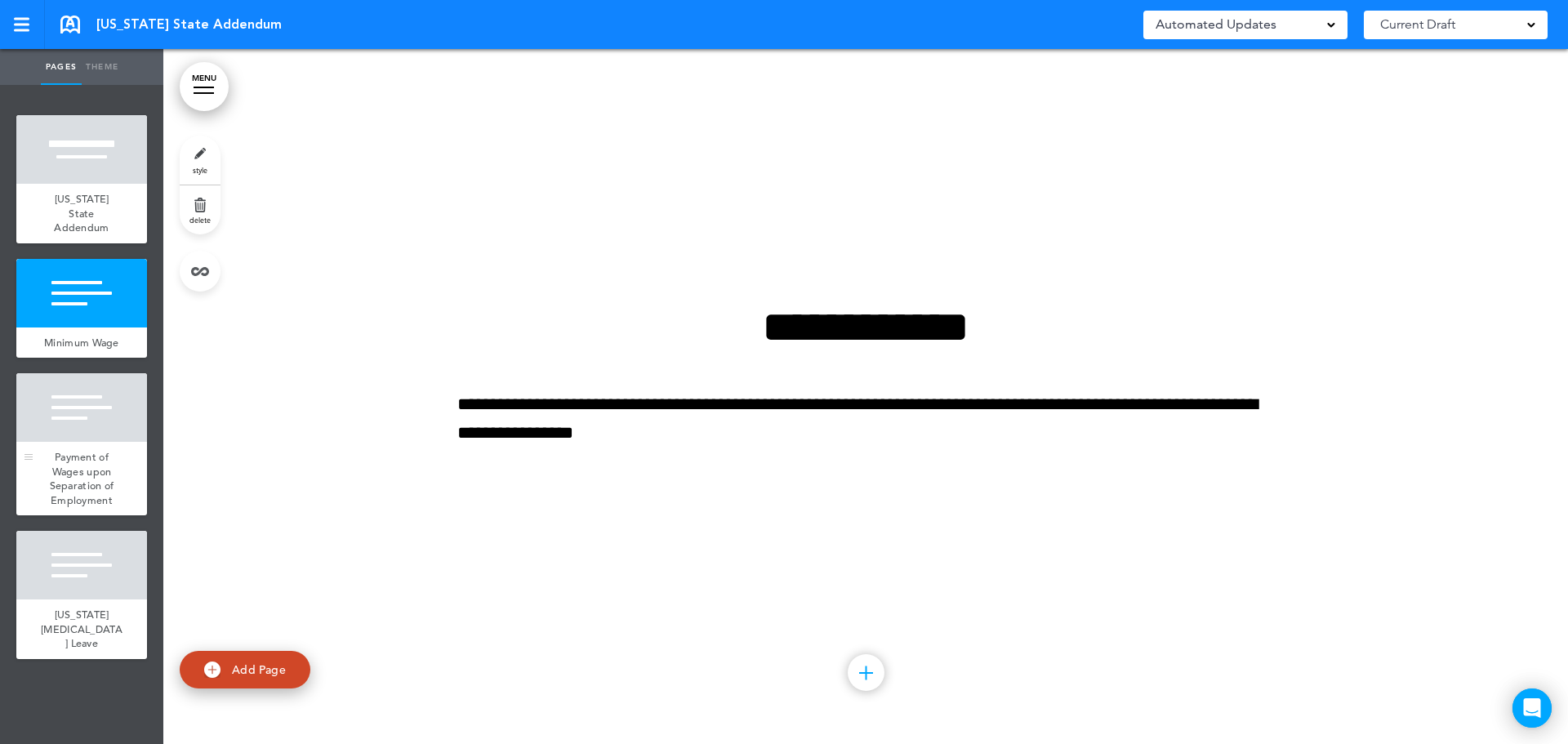
click at [112, 418] on div at bounding box center [82, 408] width 131 height 68
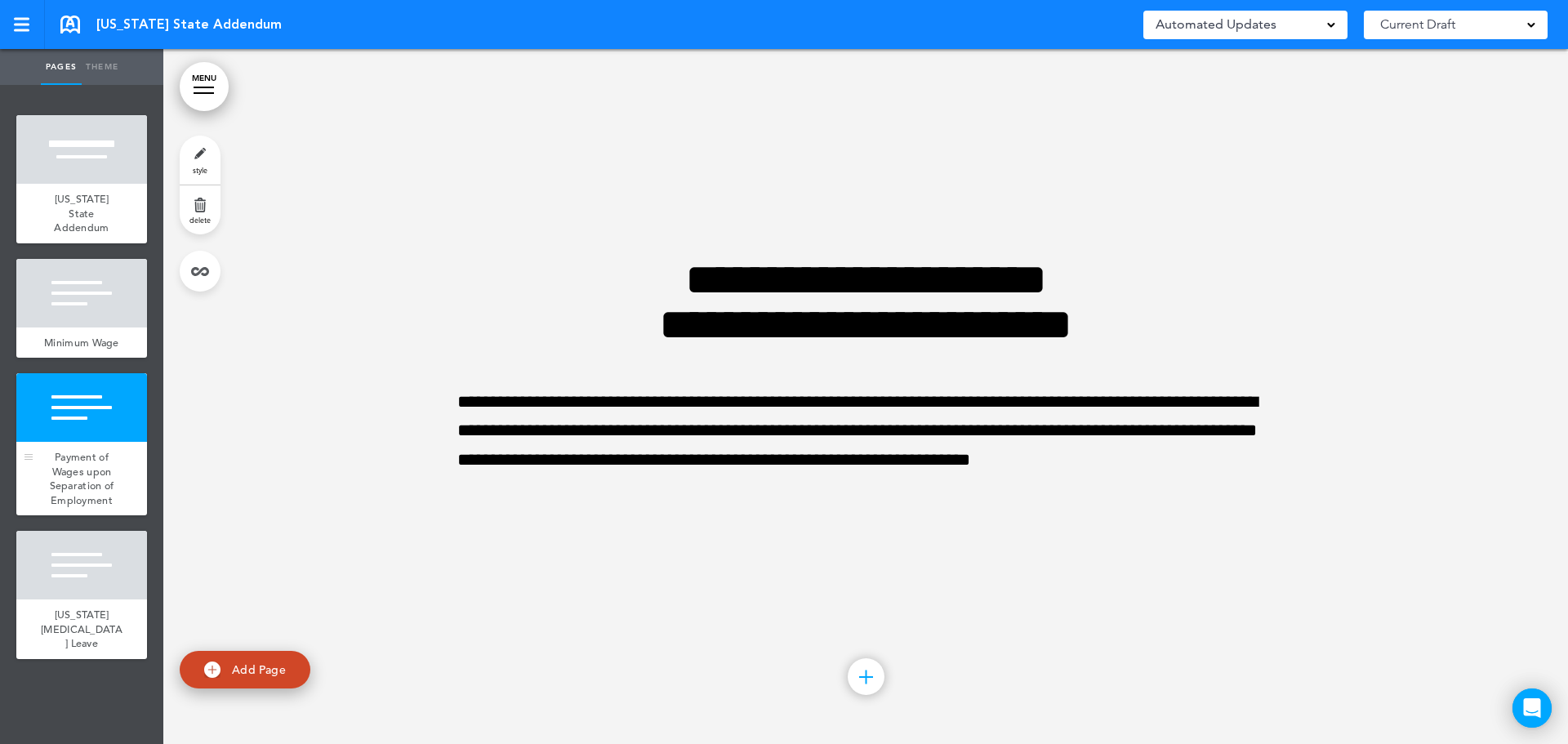
scroll to position [1390, 0]
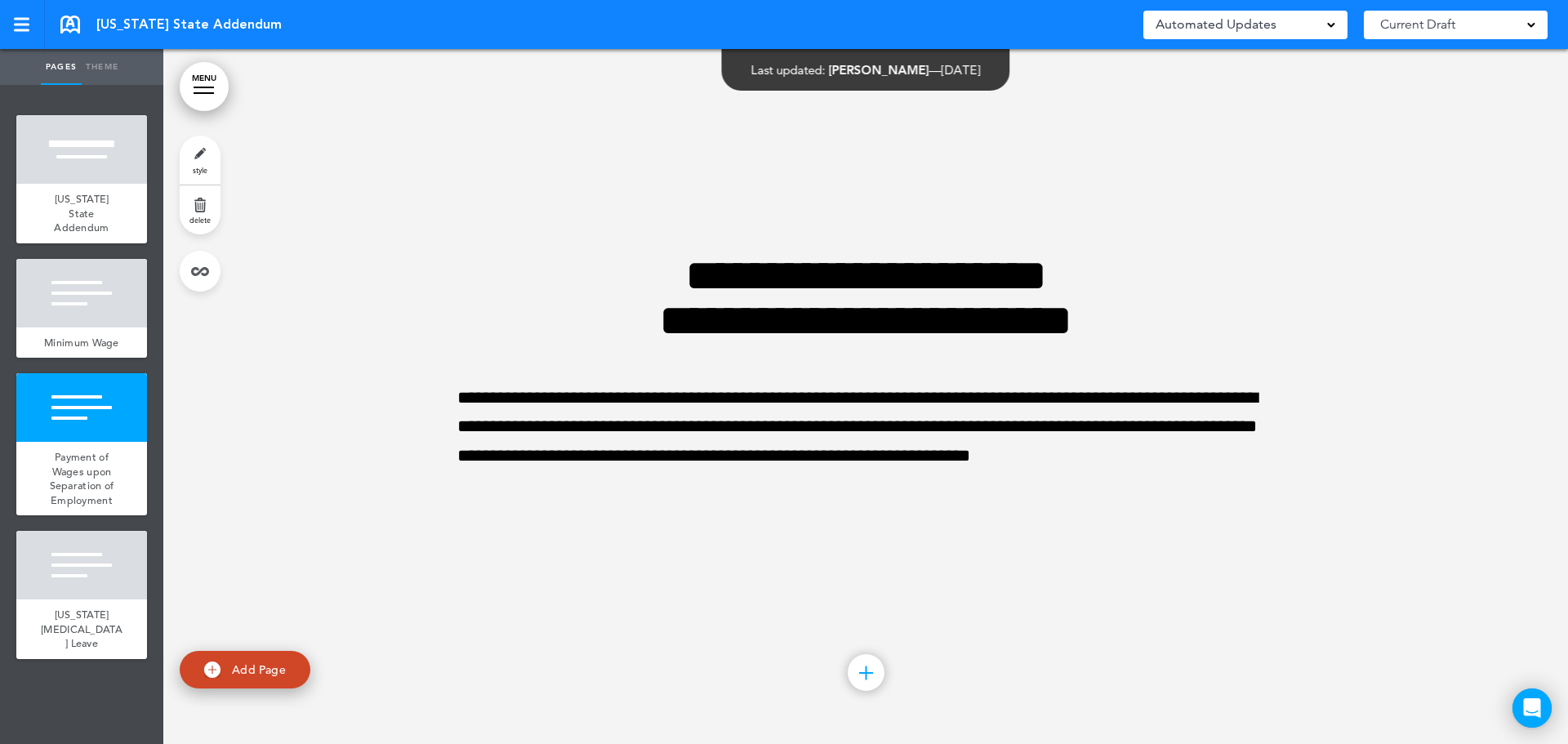
drag, startPoint x: 434, startPoint y: 456, endPoint x: 442, endPoint y: 447, distance: 12.0
click at [439, 449] on div at bounding box center [866, 396] width 1405 height 695
click at [86, 548] on div at bounding box center [82, 565] width 131 height 68
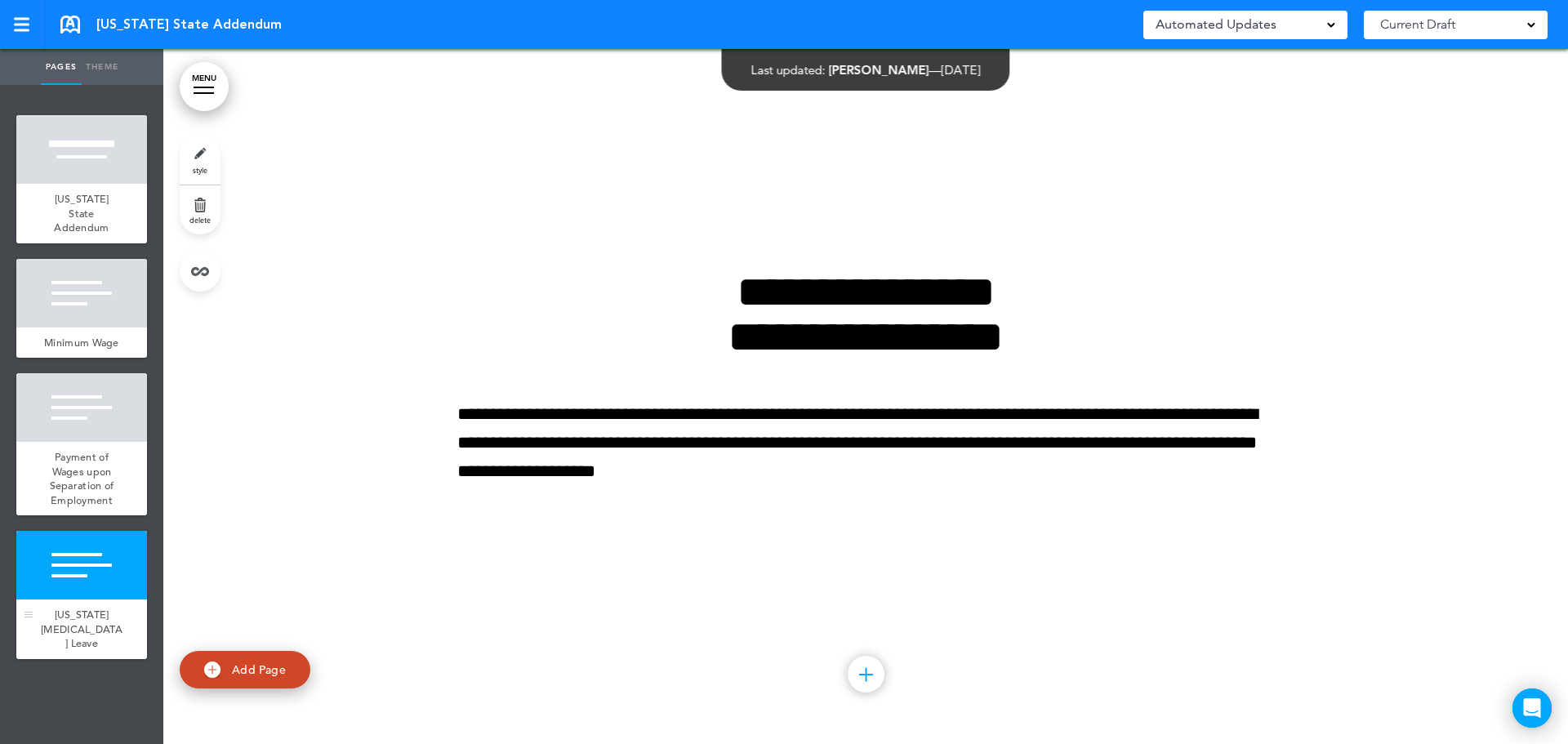
scroll to position [2086, 0]
